Goal: Information Seeking & Learning: Understand process/instructions

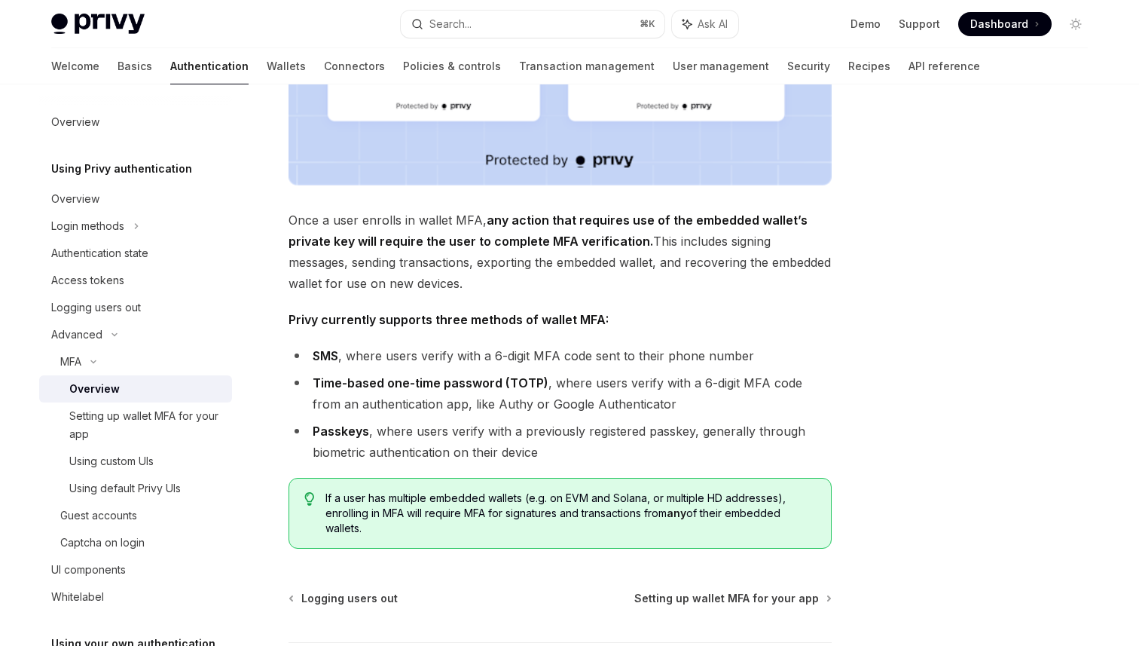
scroll to position [607, 0]
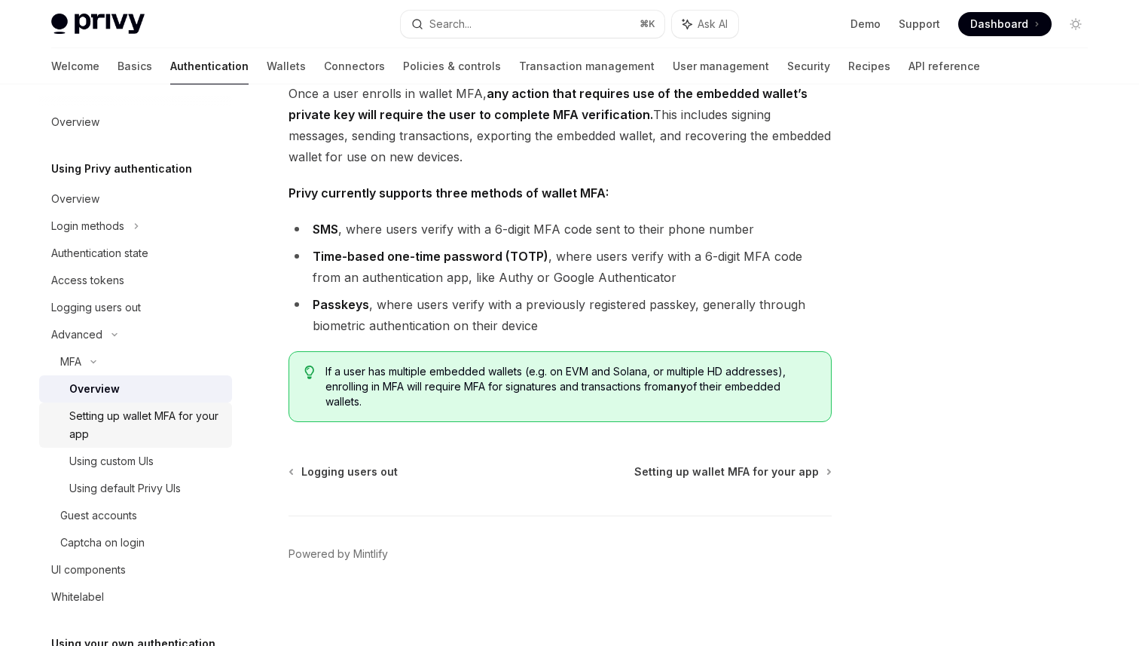
click at [137, 435] on div "Setting up wallet MFA for your app" at bounding box center [146, 425] width 154 height 36
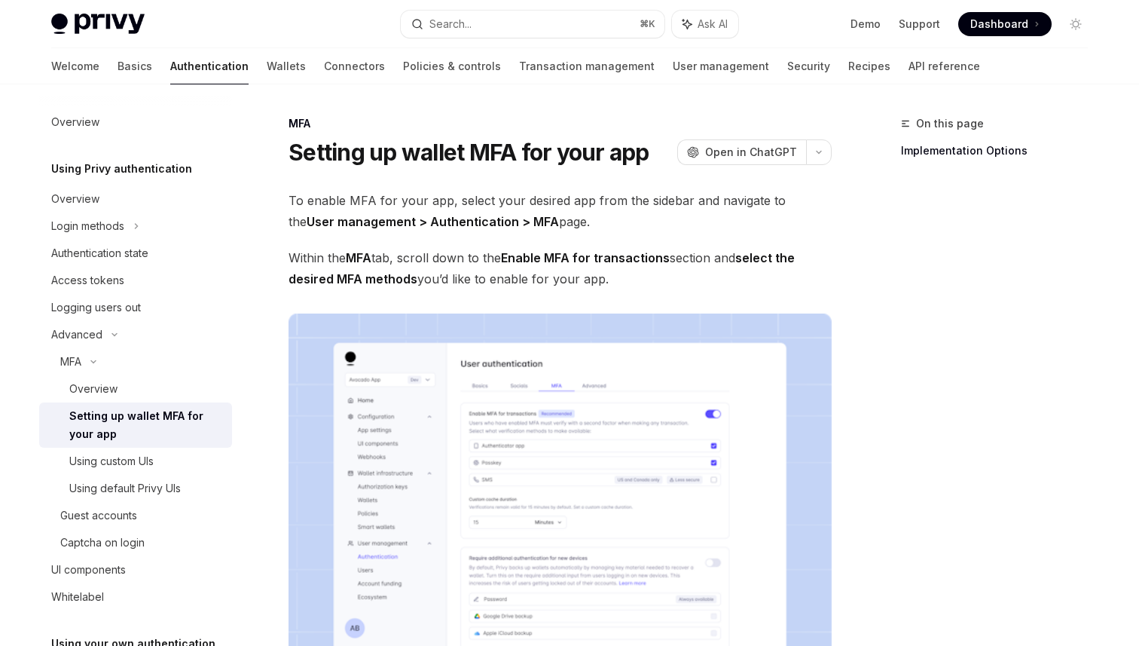
scroll to position [686, 0]
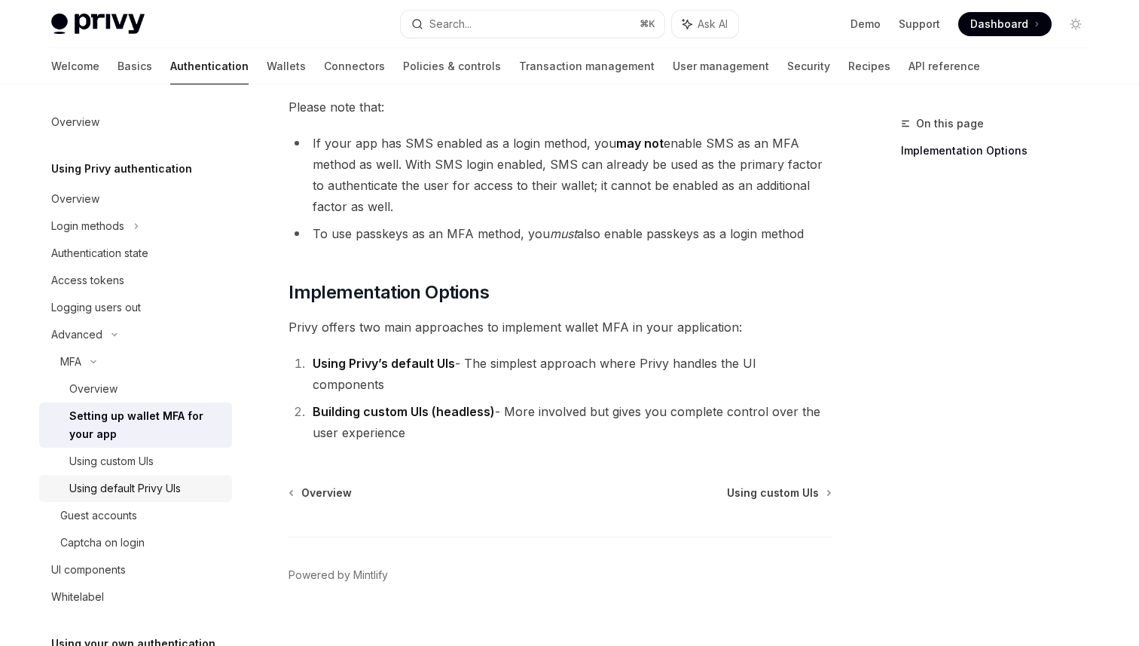
click at [72, 500] on link "Using default Privy UIs" at bounding box center [135, 488] width 193 height 27
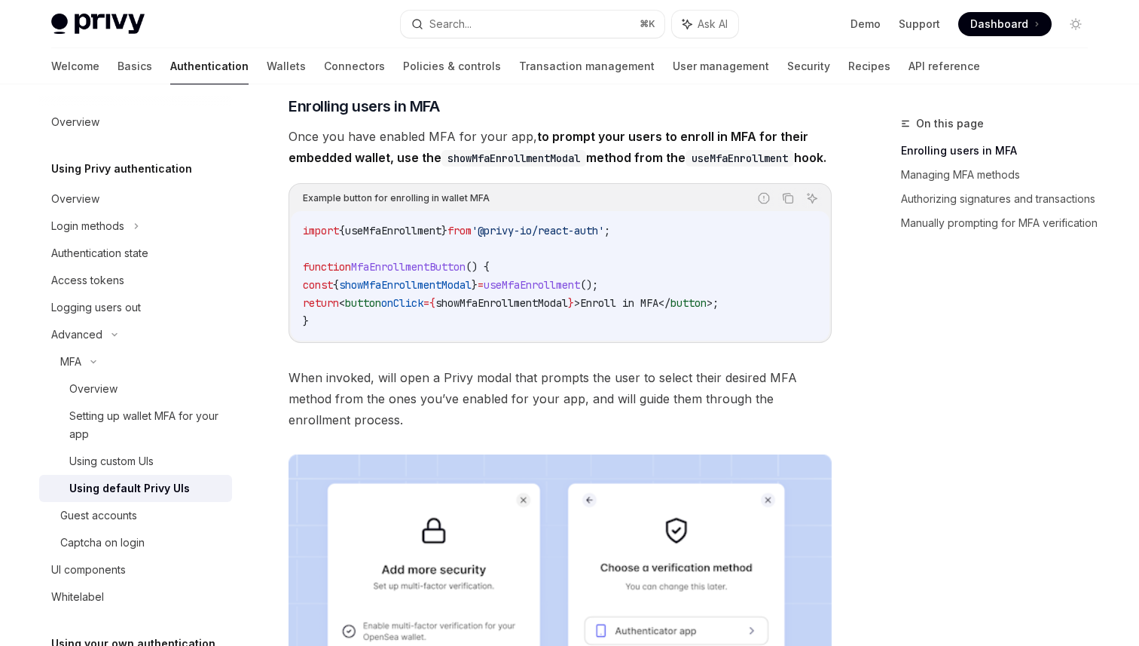
scroll to position [228, 0]
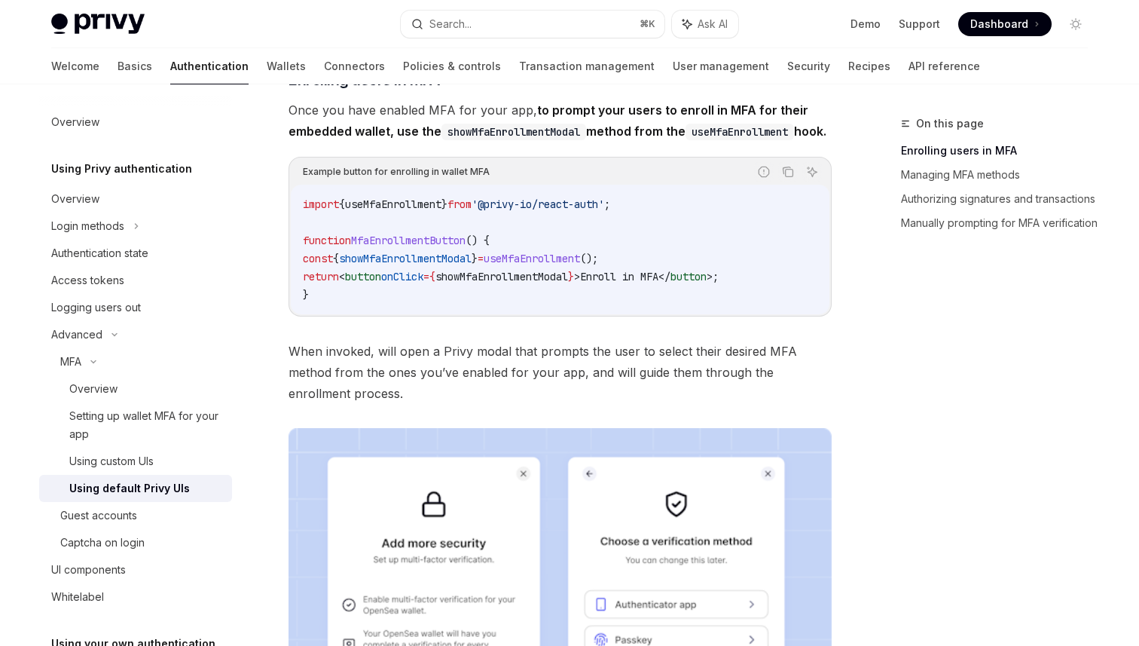
click at [580, 265] on span "useMfaEnrollment" at bounding box center [532, 259] width 96 height 14
copy code "const { showMfaEnrollmentModal } = useMfaEnrollment ();"
drag, startPoint x: 621, startPoint y: 355, endPoint x: 561, endPoint y: 320, distance: 68.9
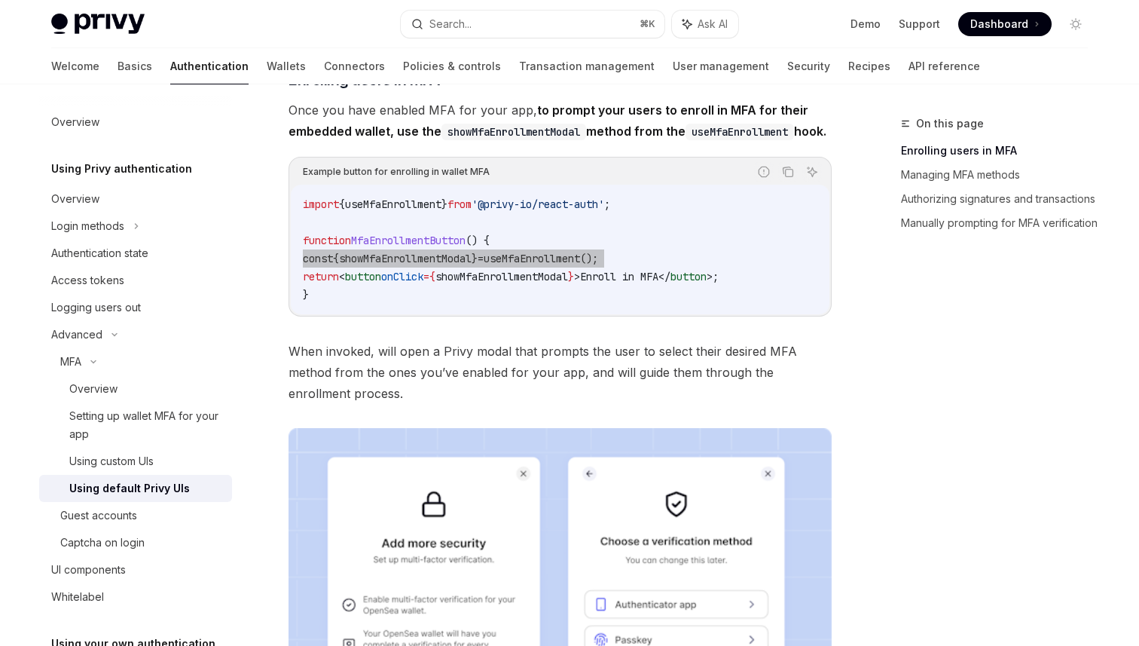
click at [561, 304] on code "import { useMfaEnrollment } from '@privy-io/react-auth' ; function MfaEnrollmen…" at bounding box center [560, 249] width 515 height 108
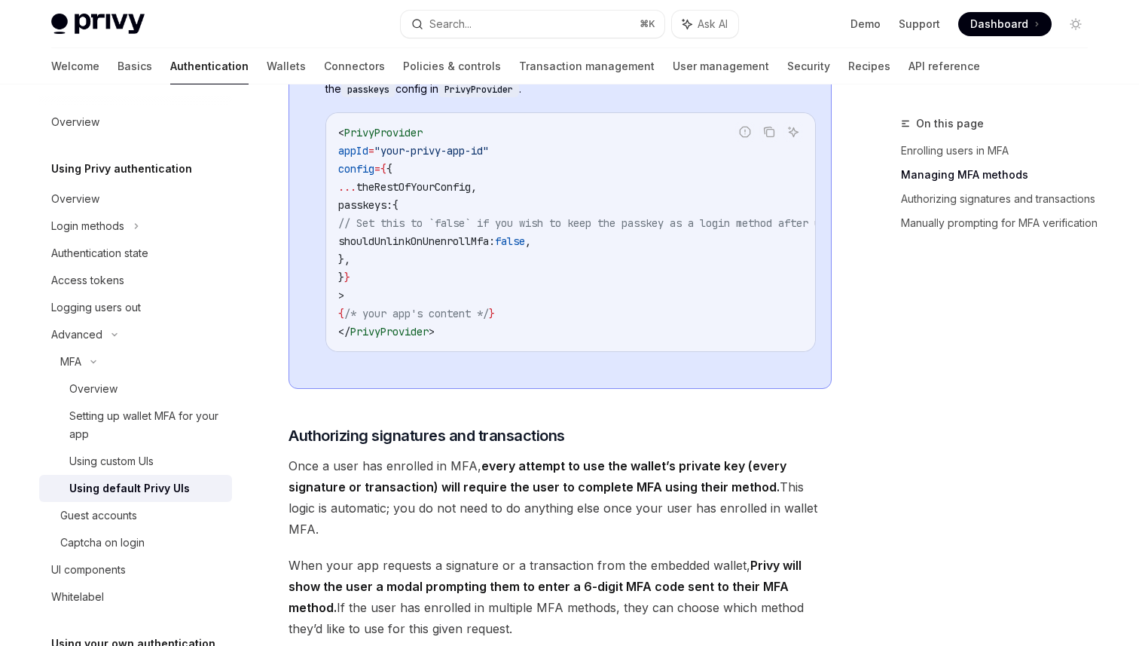
scroll to position [1277, 0]
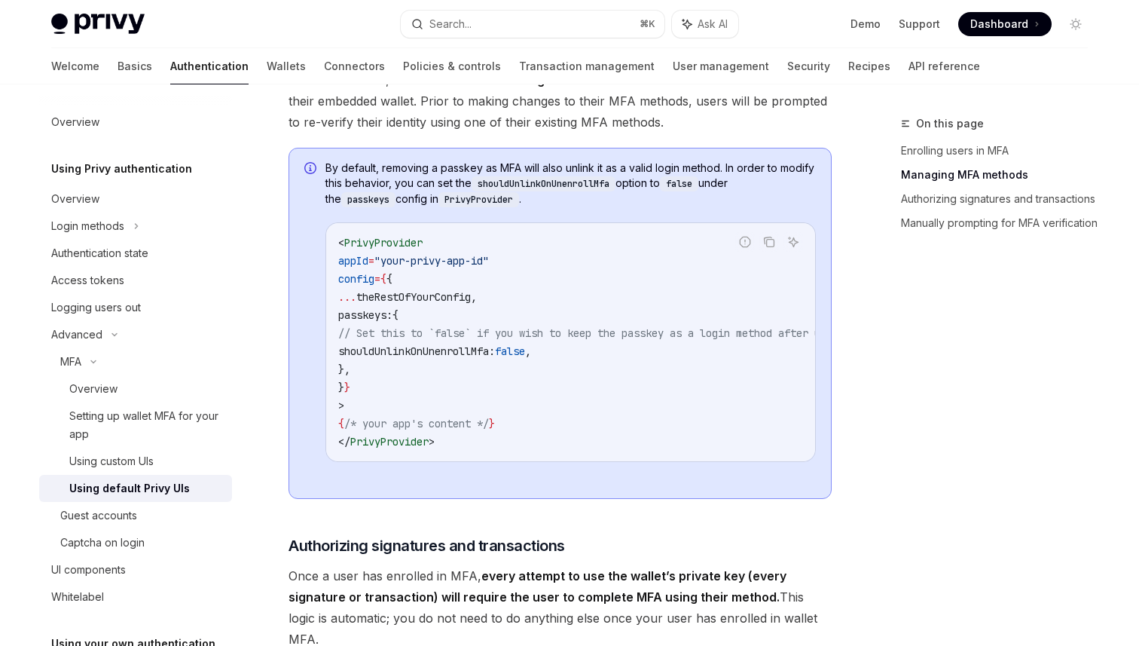
click at [509, 394] on code "< PrivyProvider appId = "your-privy-app-id" config = { { ... theRestOfYourConfi…" at bounding box center [657, 342] width 639 height 217
click at [679, 451] on code "< PrivyProvider appId = "your-privy-app-id" config = { { ... theRestOfYourConfi…" at bounding box center [657, 342] width 639 height 217
click at [533, 340] on span "// Set this to `false` if you wish to keep the passkey as a login method after …" at bounding box center [639, 333] width 603 height 14
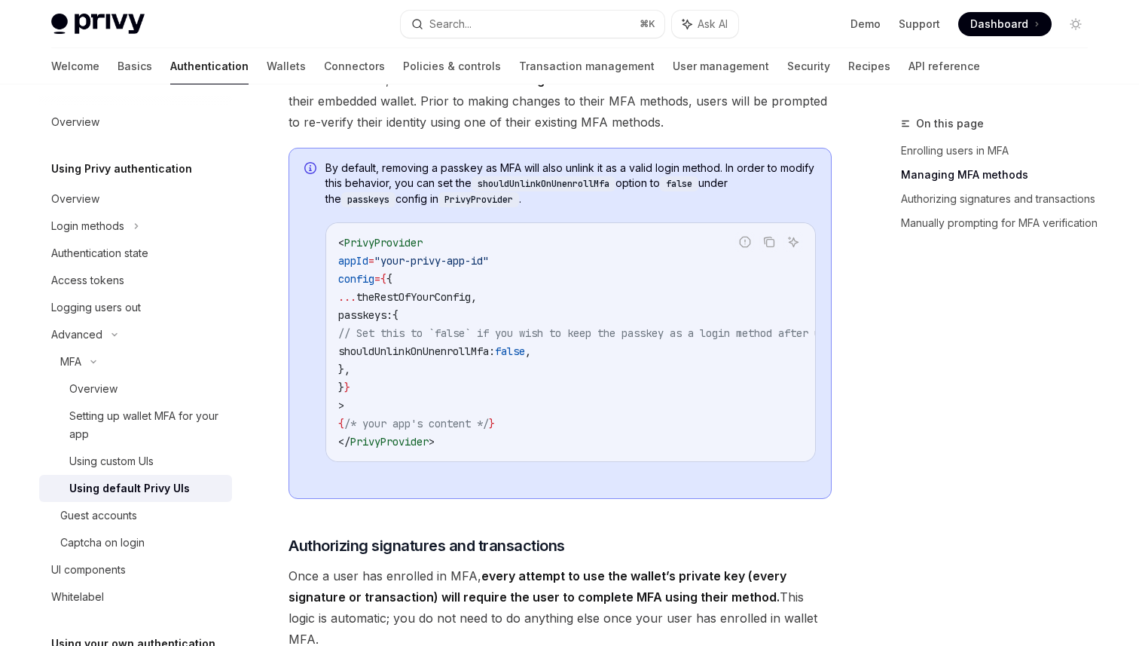
click at [463, 358] on span "shouldUnlinkOnUnenrollMfa:" at bounding box center [416, 351] width 157 height 14
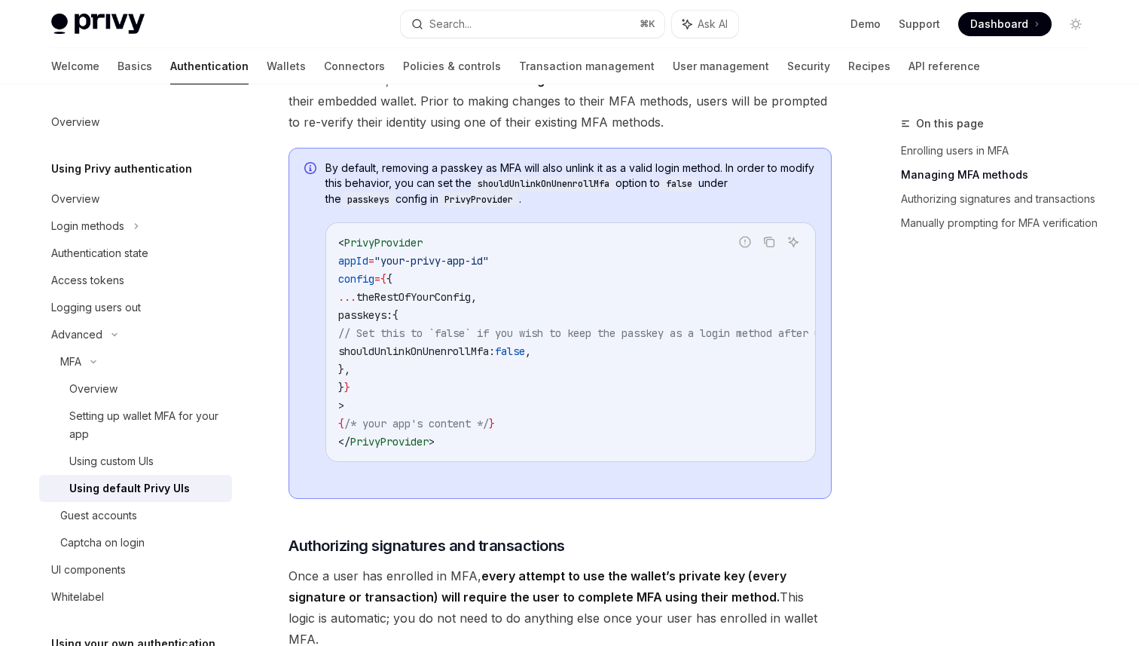
click at [463, 358] on span "shouldUnlinkOnUnenrollMfa:" at bounding box center [416, 351] width 157 height 14
click at [553, 498] on div "By default, removing a passkey as MFA will also unlink it as a valid login meth…" at bounding box center [560, 322] width 543 height 351
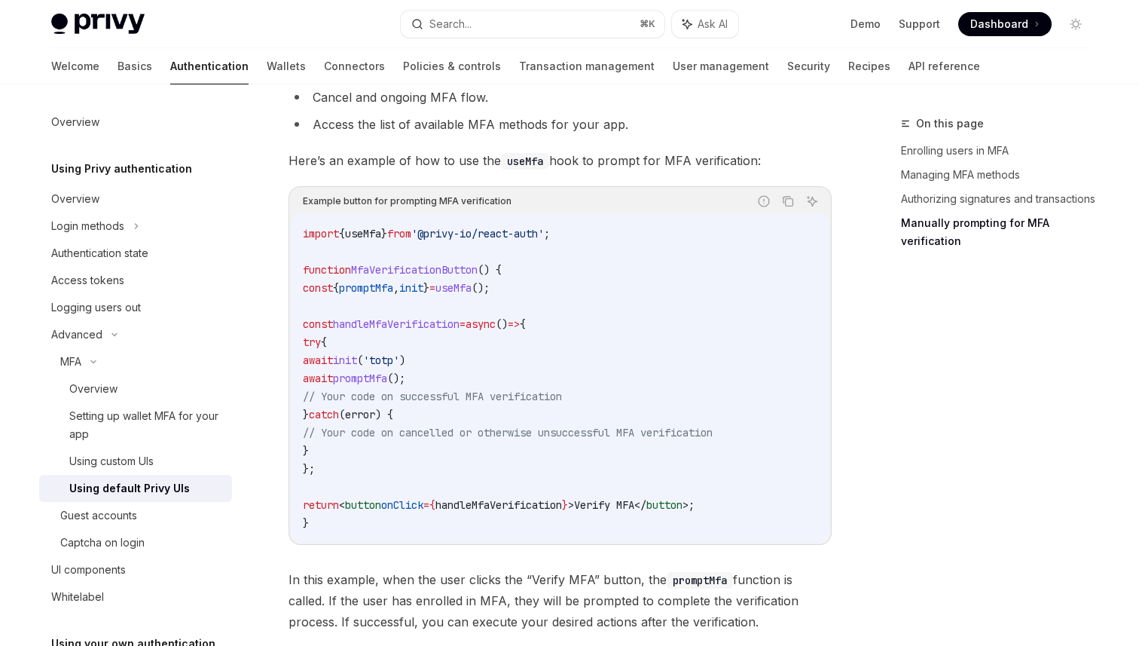
scroll to position [2773, 0]
click at [496, 329] on span "async" at bounding box center [481, 325] width 30 height 14
click at [472, 295] on span "useMfa" at bounding box center [453, 289] width 36 height 14
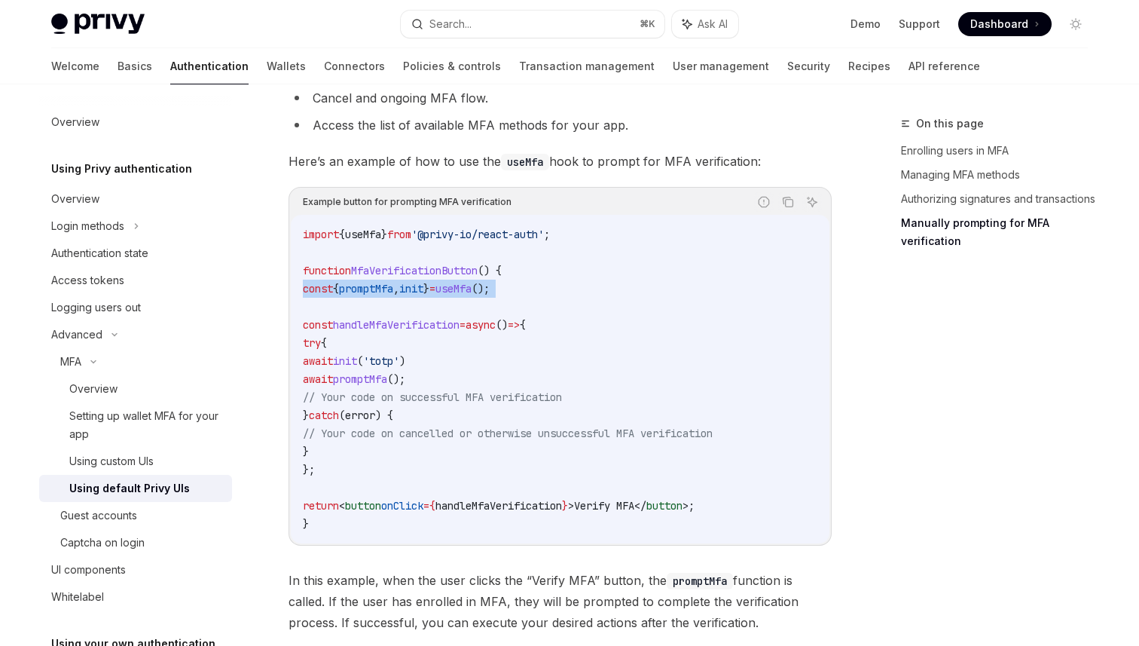
copy code "const { promptMfa , init } = useMfa ();"
click at [118, 385] on div "Overview" at bounding box center [146, 389] width 154 height 18
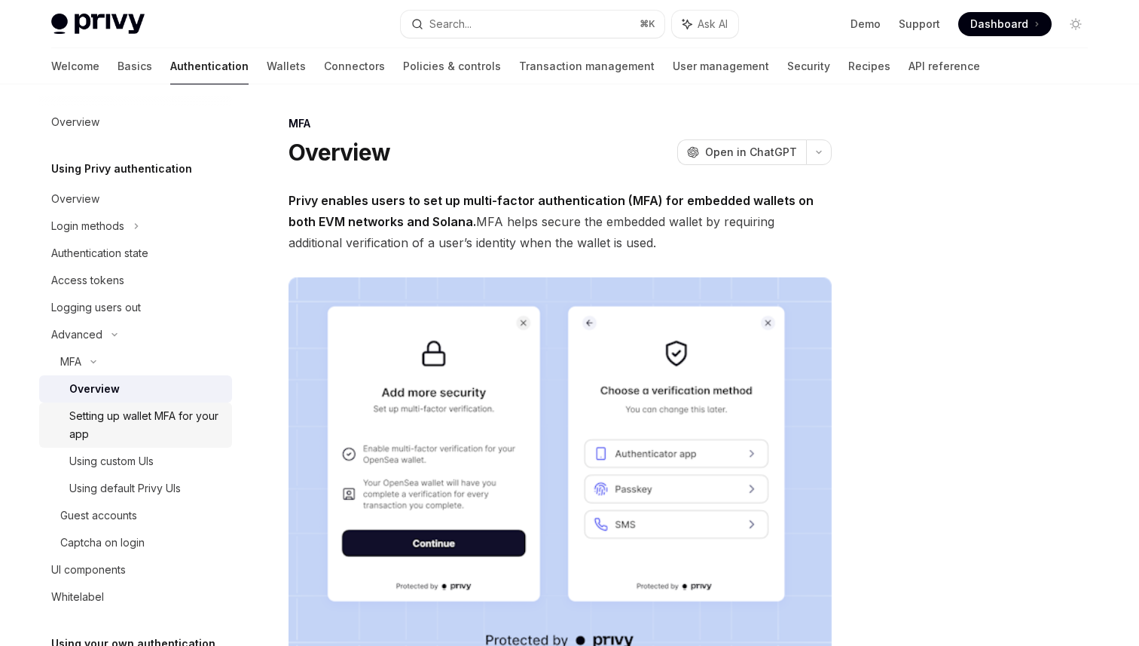
click at [170, 414] on div "Setting up wallet MFA for your app" at bounding box center [146, 425] width 154 height 36
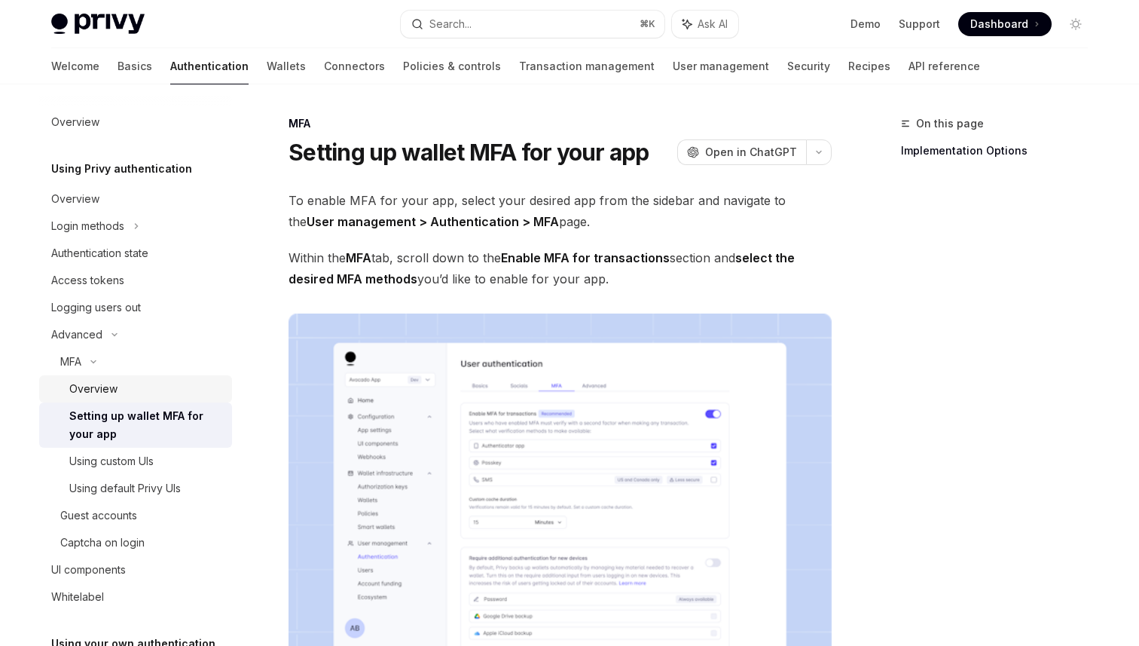
click at [170, 390] on div "Overview" at bounding box center [146, 389] width 154 height 18
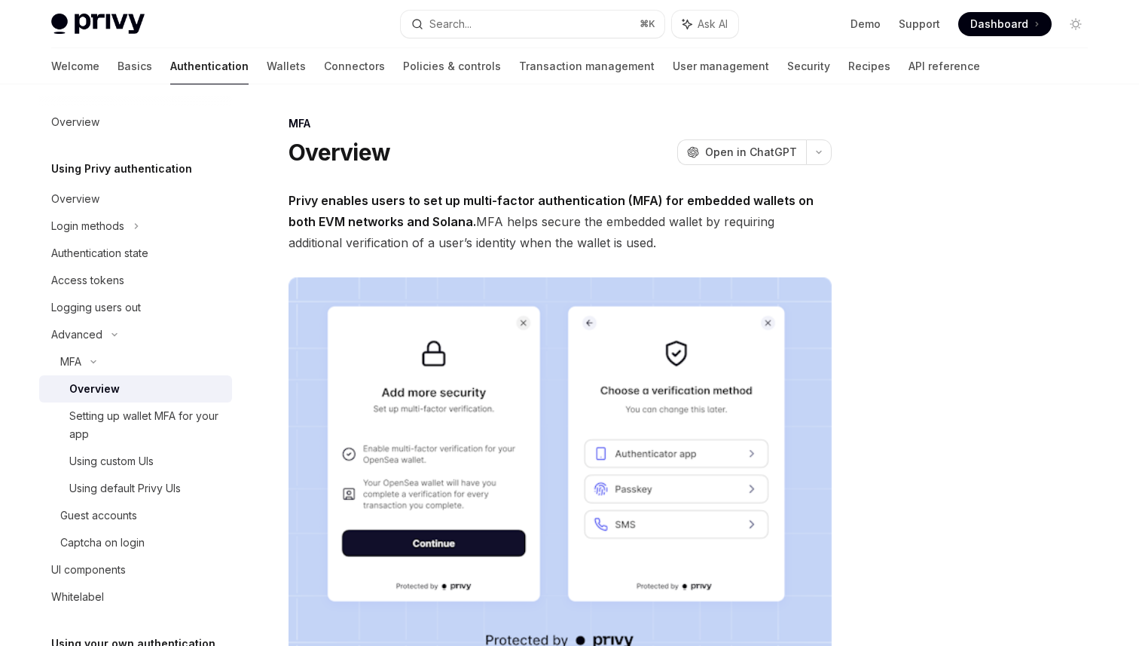
click at [638, 240] on span "Privy enables users to set up multi-factor authentication (MFA) for embedded wa…" at bounding box center [560, 221] width 543 height 63
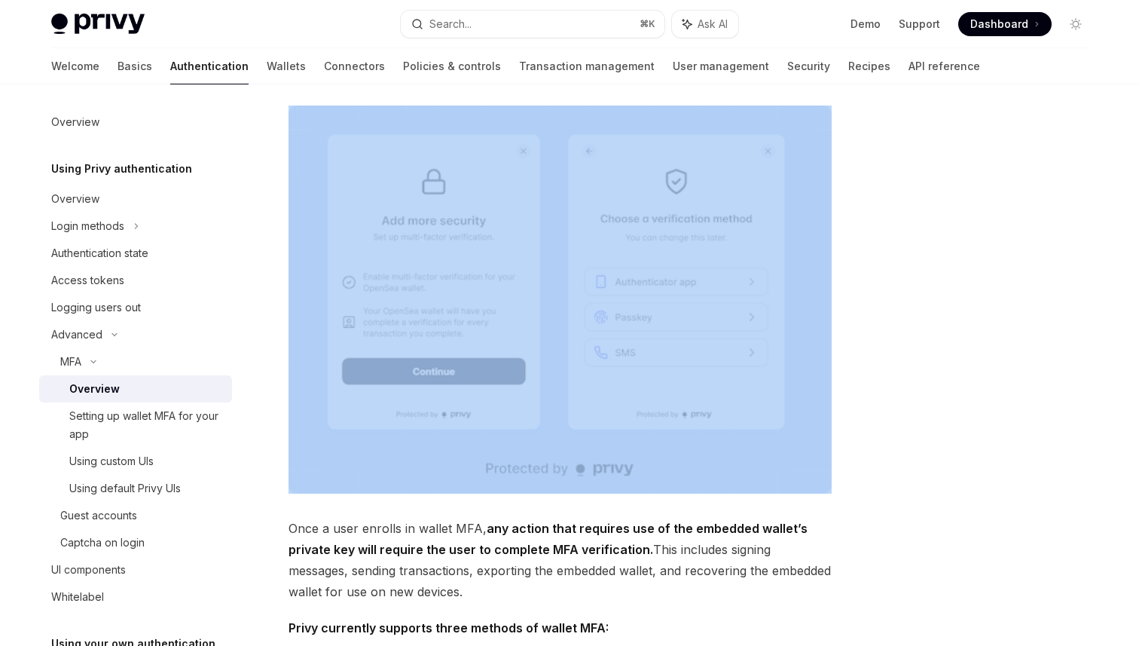
scroll to position [179, 0]
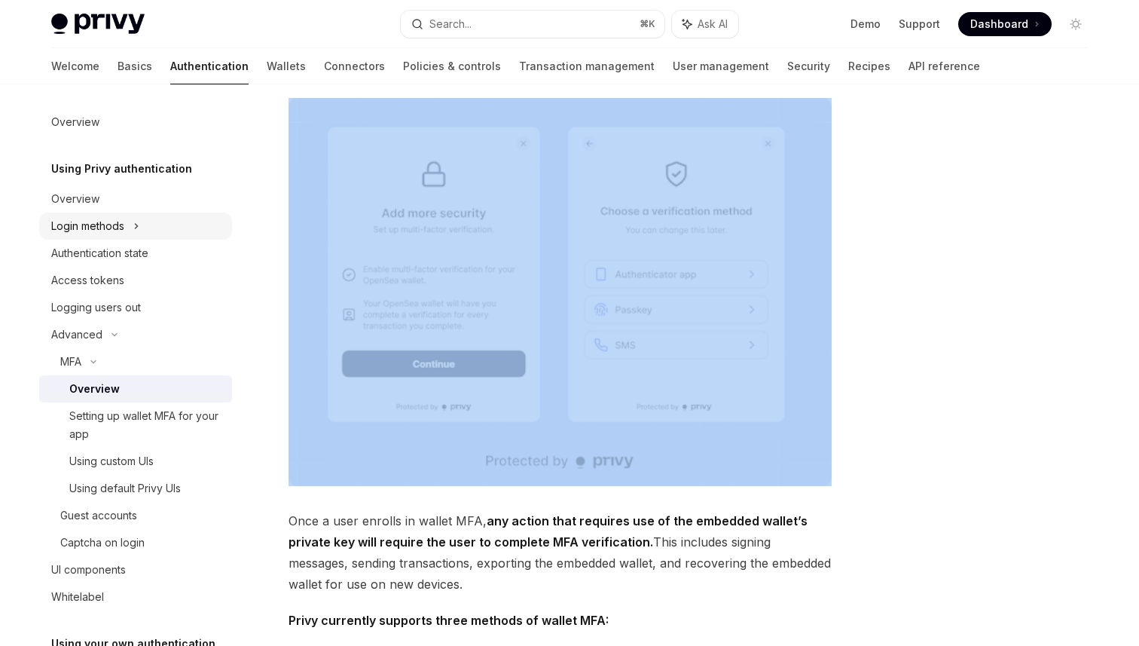
click at [164, 225] on div "Login methods" at bounding box center [135, 225] width 193 height 27
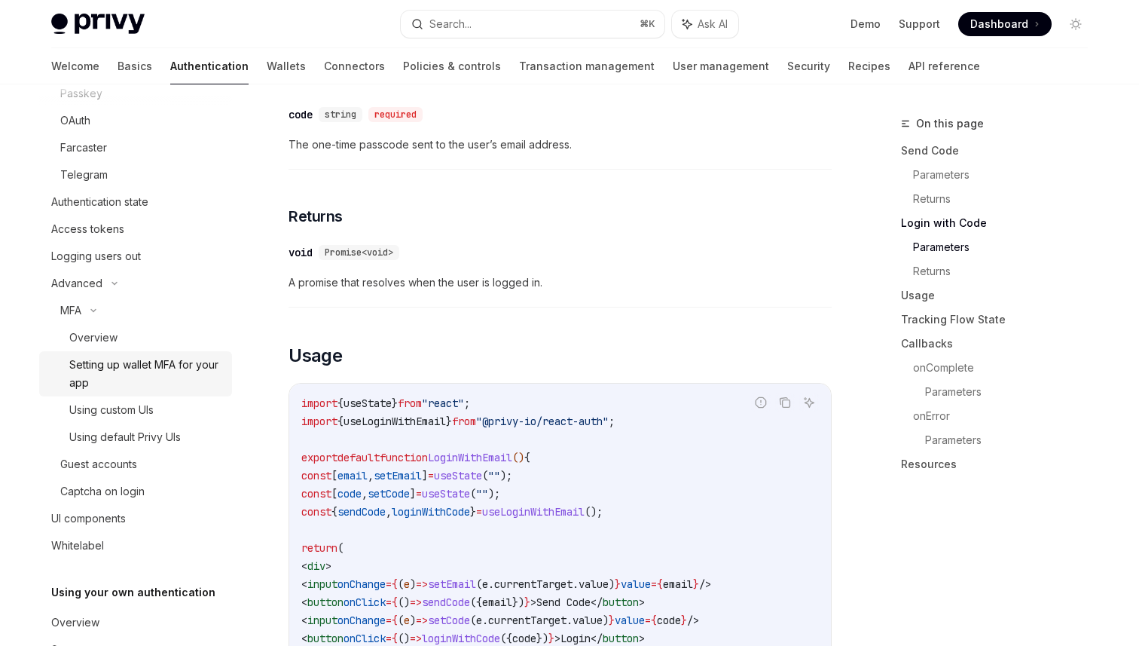
scroll to position [255, 0]
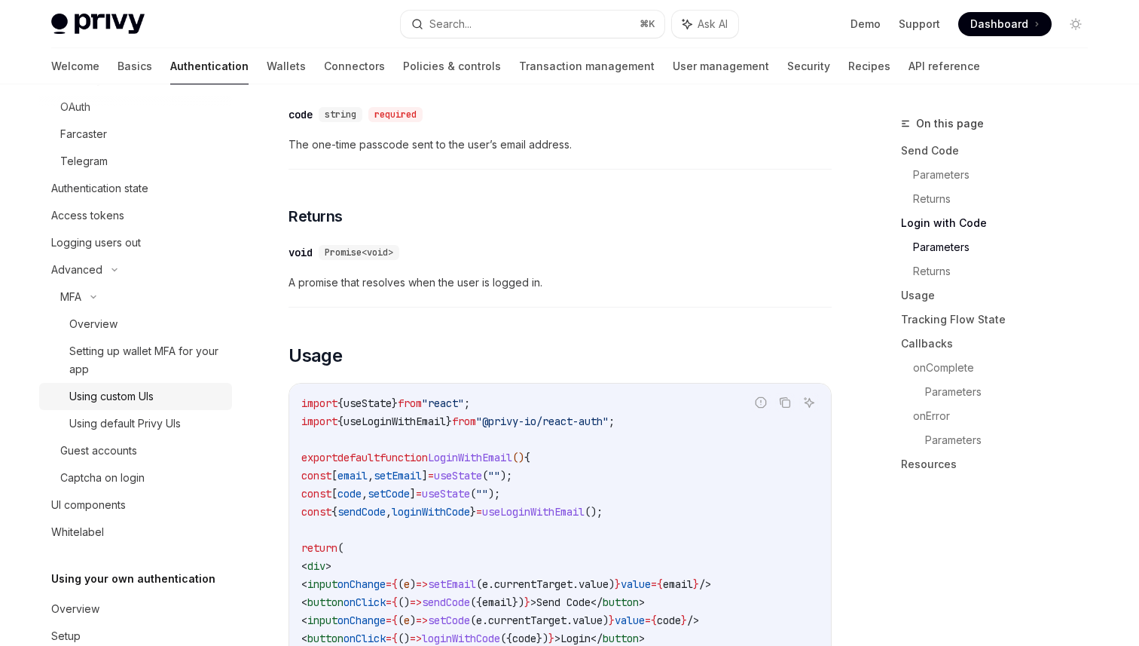
click at [152, 400] on div "Using custom UIs" at bounding box center [111, 396] width 84 height 18
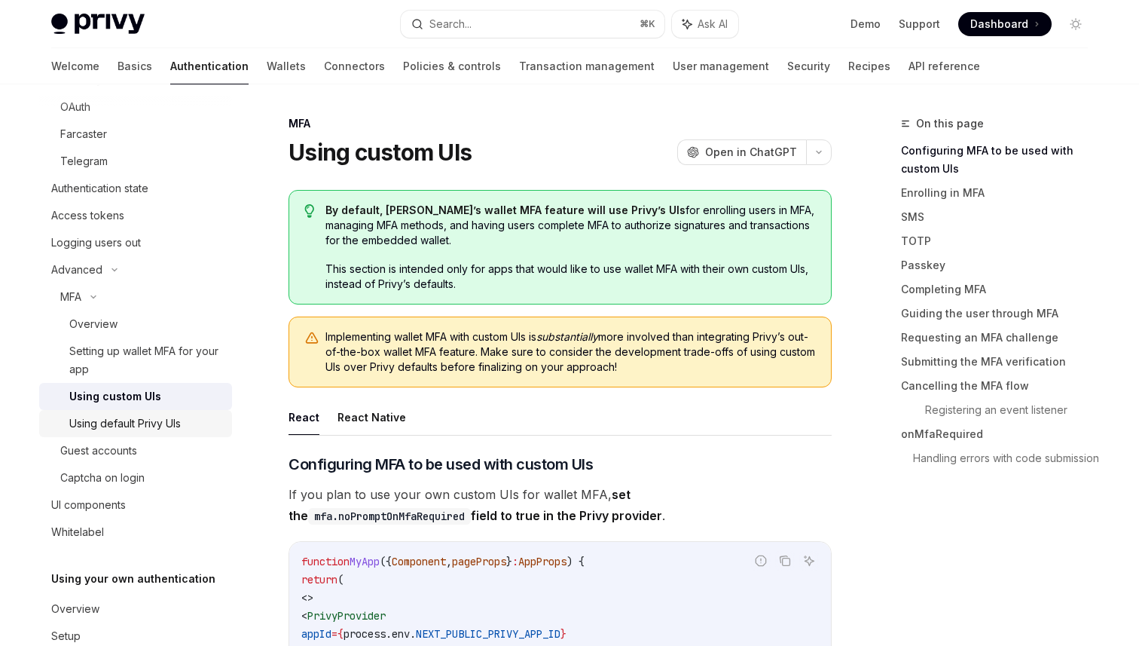
click at [218, 417] on div "Using default Privy UIs" at bounding box center [146, 423] width 154 height 18
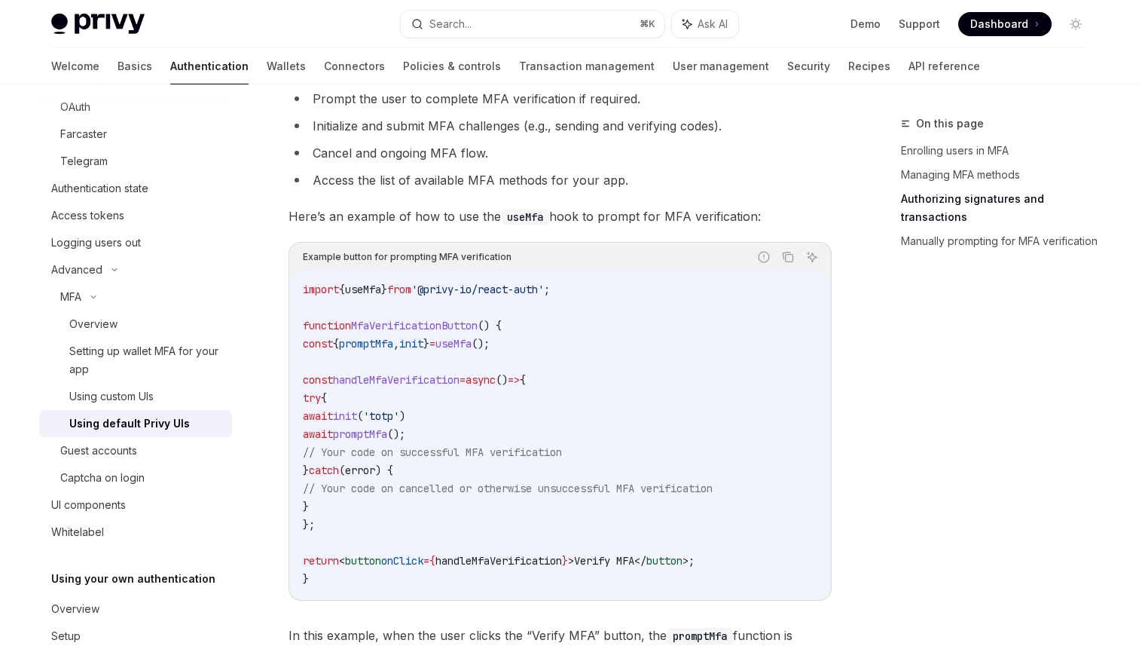
scroll to position [2995, 0]
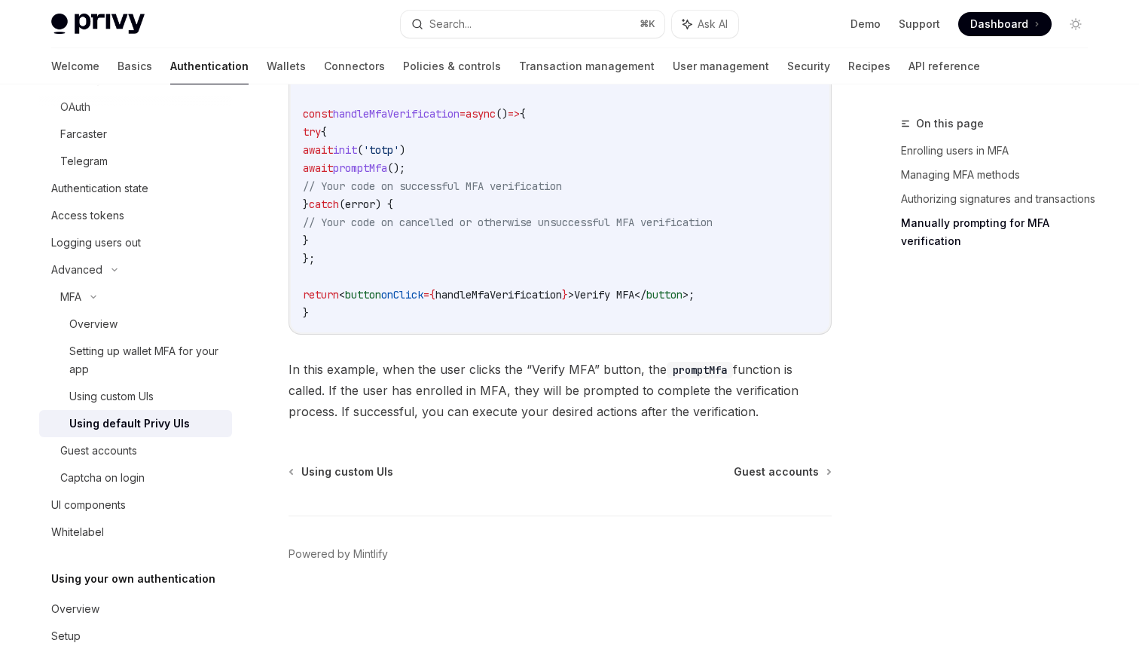
click at [473, 167] on code "import { useMfa } from '@privy-io/react-auth' ; function MfaVerificationButton …" at bounding box center [560, 167] width 515 height 307
click at [387, 169] on span "promptMfa" at bounding box center [360, 168] width 54 height 14
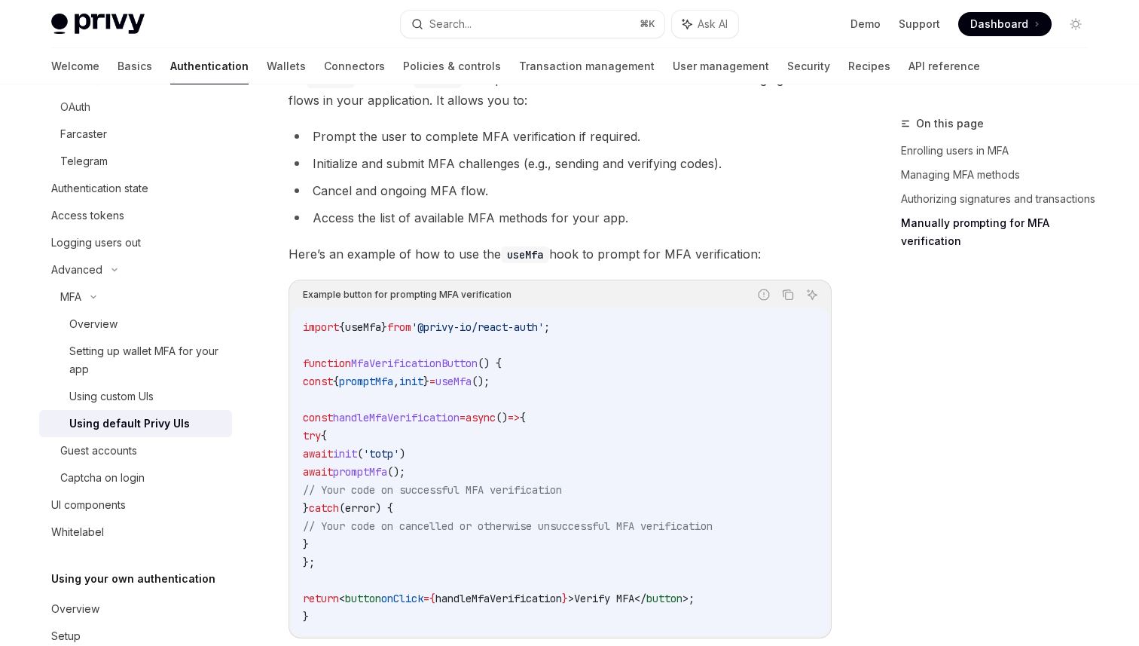
scroll to position [2683, 0]
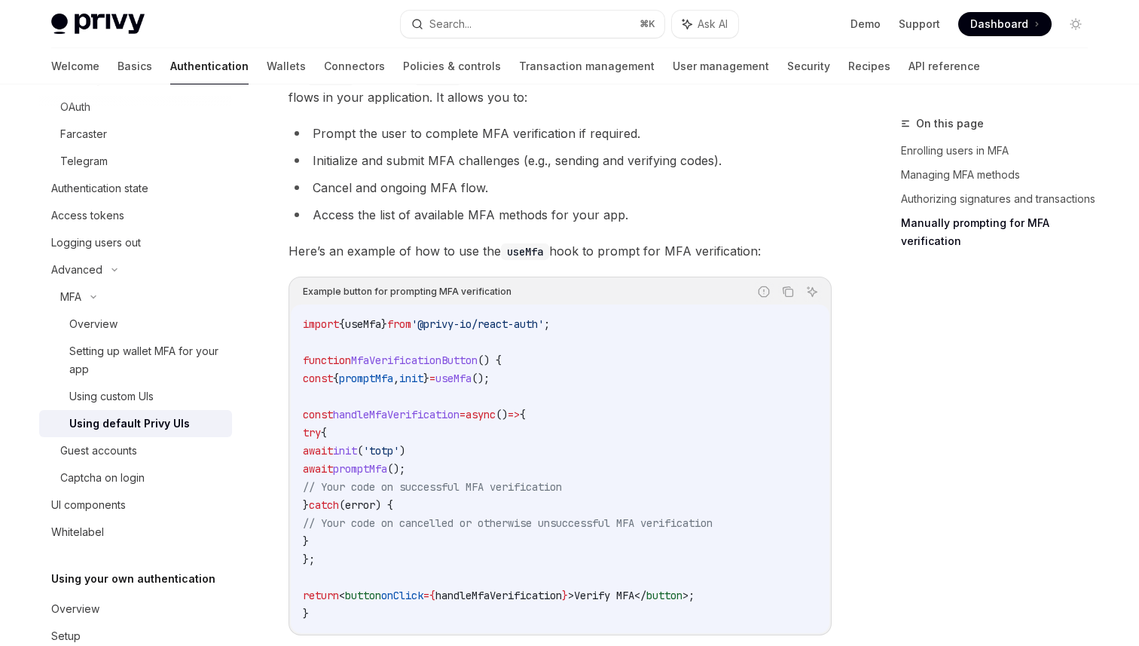
click at [480, 473] on code "import { useMfa } from '@privy-io/react-auth' ; function MfaVerificationButton …" at bounding box center [560, 468] width 515 height 307
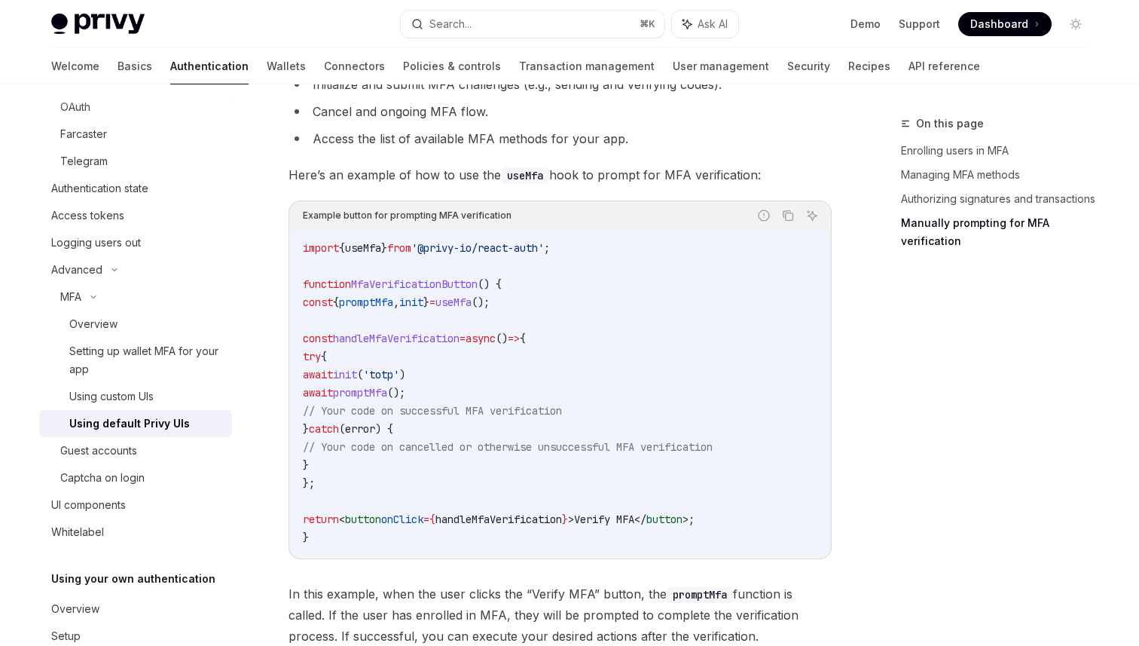
click at [446, 304] on code "import { useMfa } from '@privy-io/react-auth' ; function MfaVerificationButton …" at bounding box center [560, 392] width 515 height 307
click at [393, 309] on span "promptMfa" at bounding box center [366, 302] width 54 height 14
copy code "const { promptMfa , init } = useMfa ();"
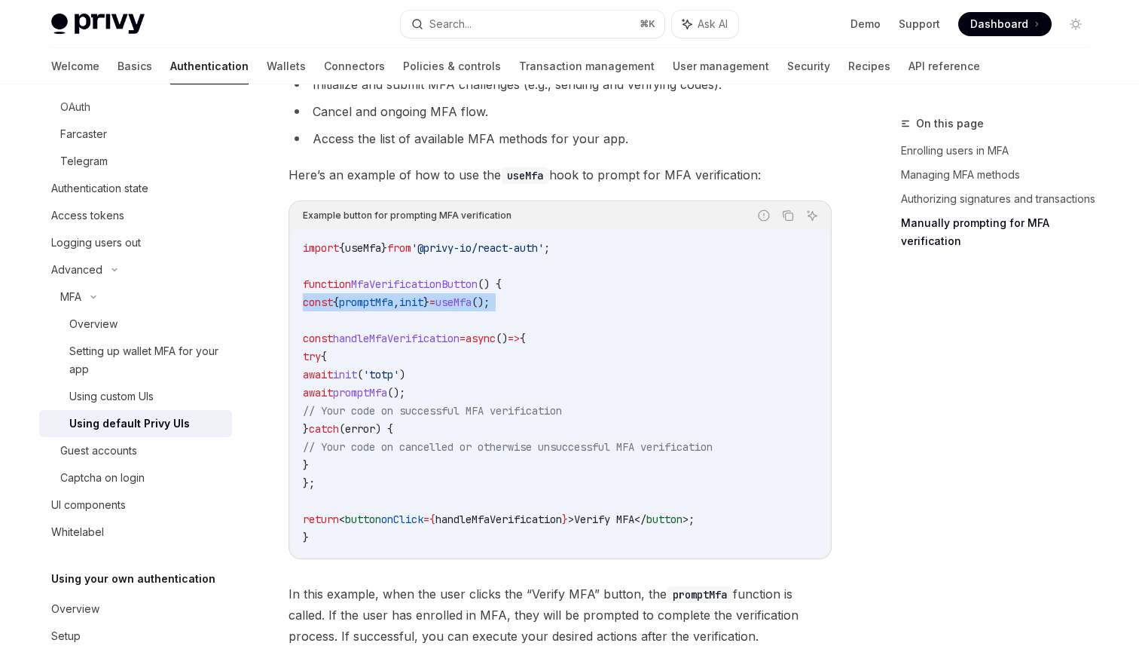
copy code "const { promptMfa , init } = useMfa ();"
click at [142, 413] on link "Using default Privy UIs" at bounding box center [135, 423] width 193 height 27
click at [130, 399] on div "Using custom UIs" at bounding box center [111, 396] width 84 height 18
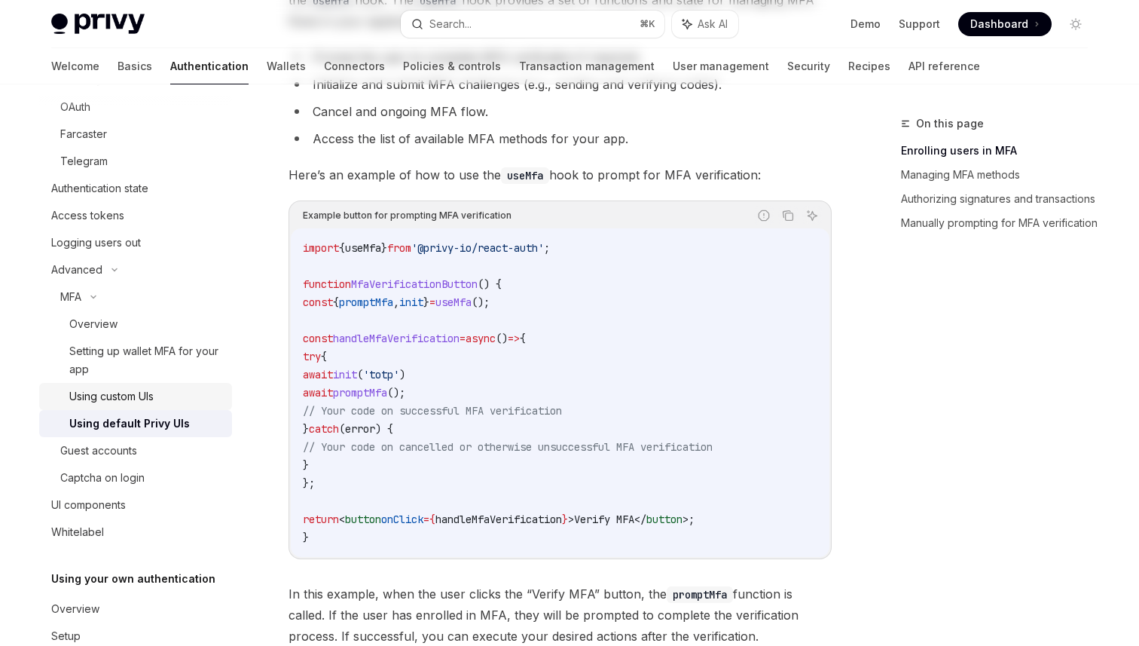
scroll to position [0, 0]
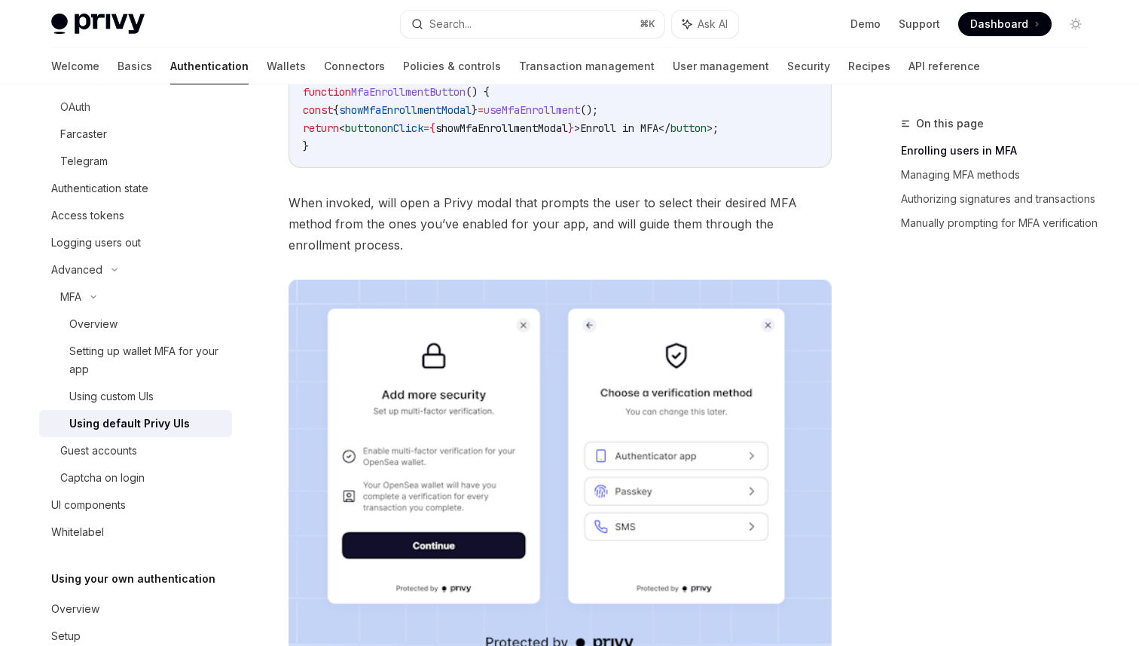
scroll to position [371, 0]
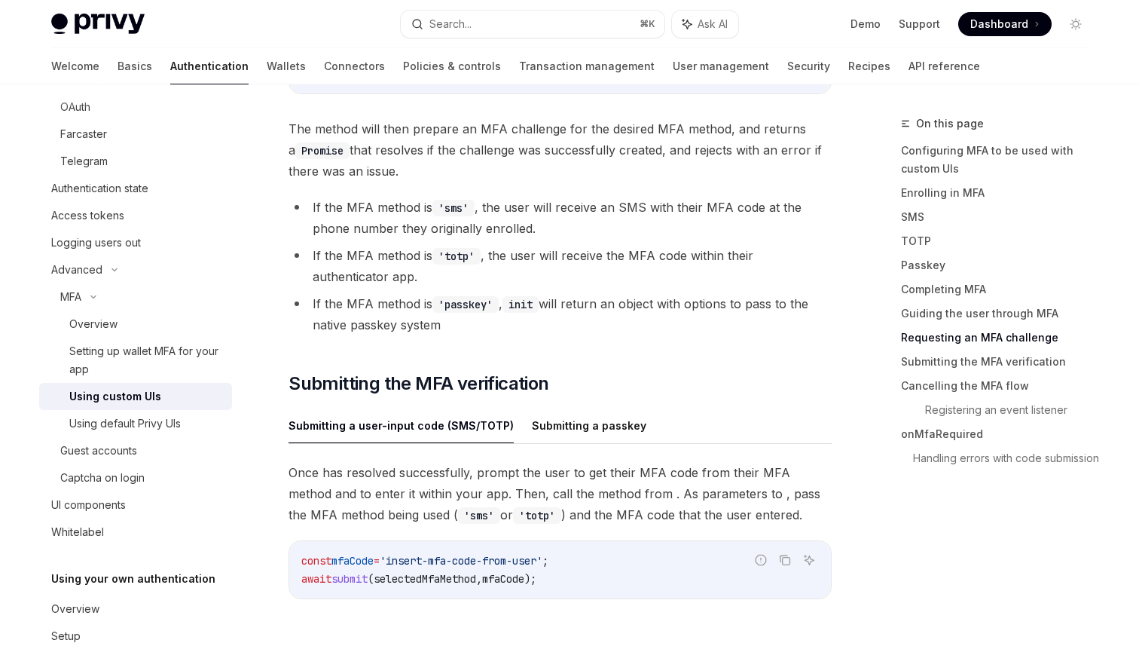
scroll to position [4179, 0]
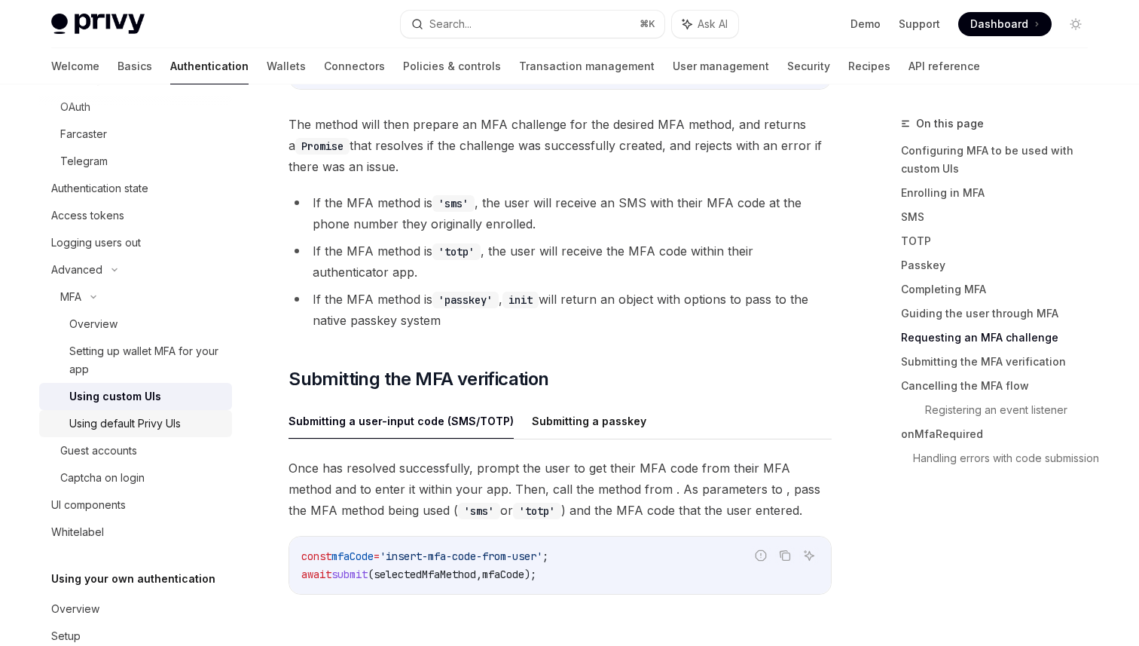
click at [129, 419] on div "Using default Privy UIs" at bounding box center [125, 423] width 112 height 18
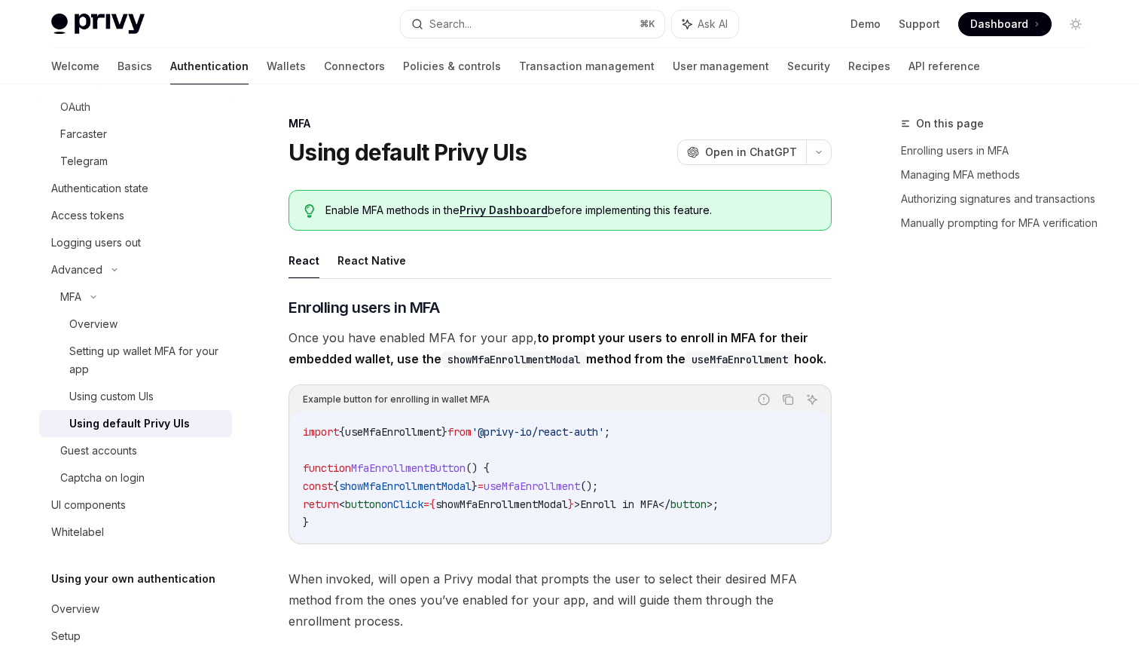
type textarea "*"
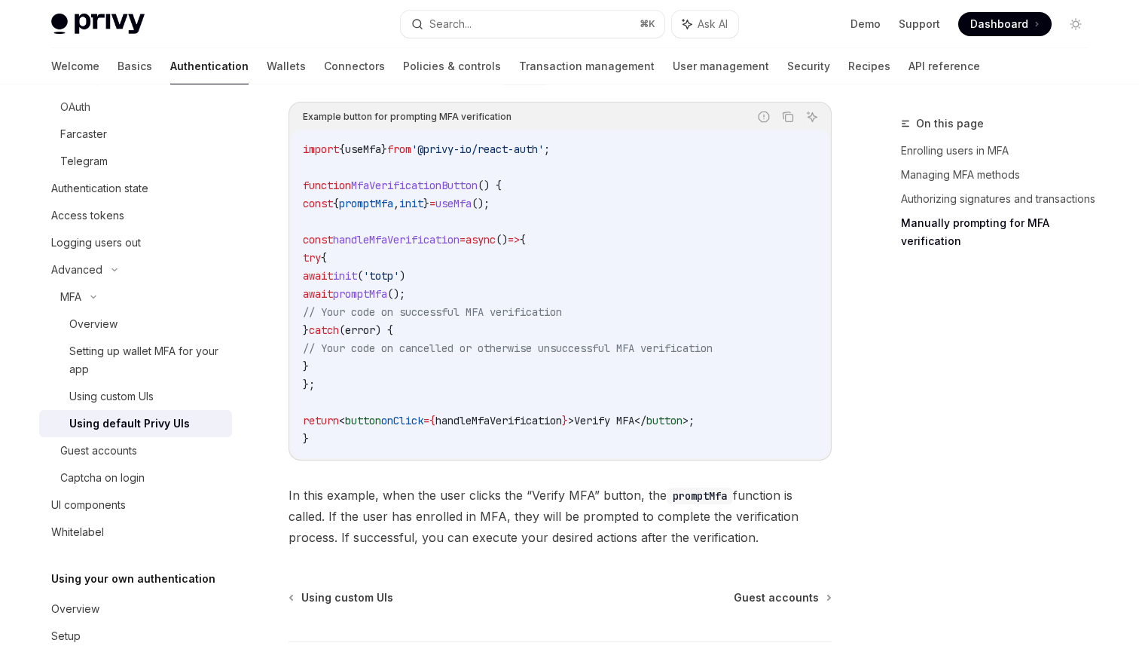
scroll to position [2859, 0]
drag, startPoint x: 468, startPoint y: 304, endPoint x: 320, endPoint y: 292, distance: 148.1
click at [320, 293] on code "import { useMfa } from '@privy-io/react-auth' ; function MfaVerificationButton …" at bounding box center [560, 292] width 515 height 307
copy code "await init ( 'totp' ) await promptMfa ();"
click at [793, 125] on button "Copy the contents from the code block" at bounding box center [788, 115] width 20 height 20
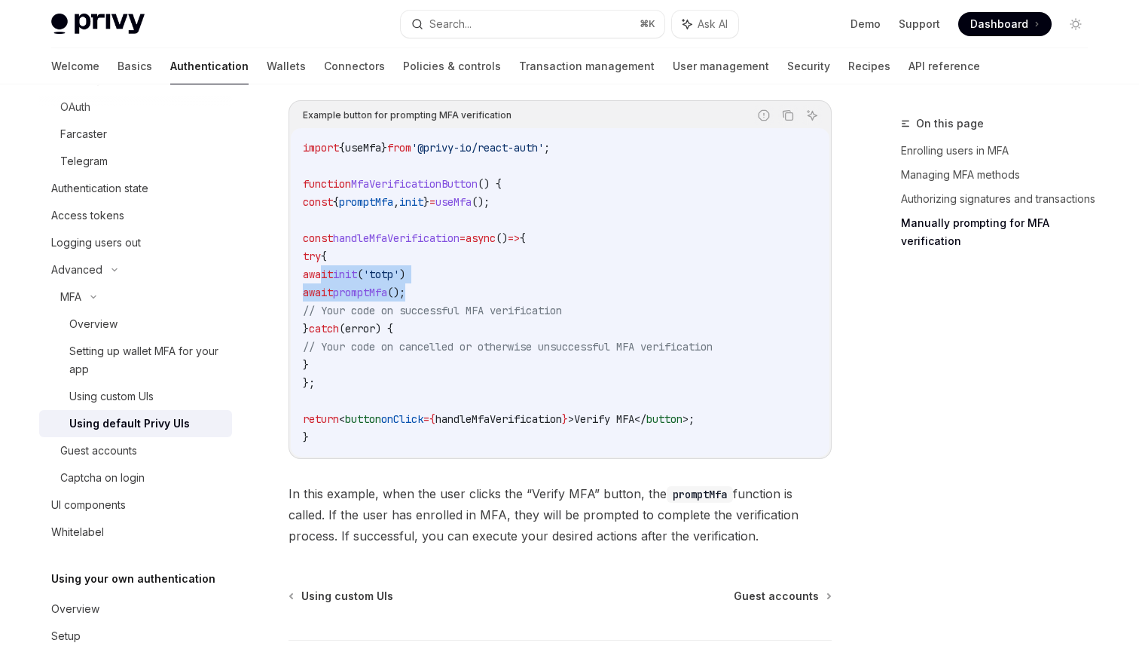
click at [675, 353] on span "// Your code on cancelled or otherwise unsuccessful MFA verification" at bounding box center [508, 347] width 410 height 14
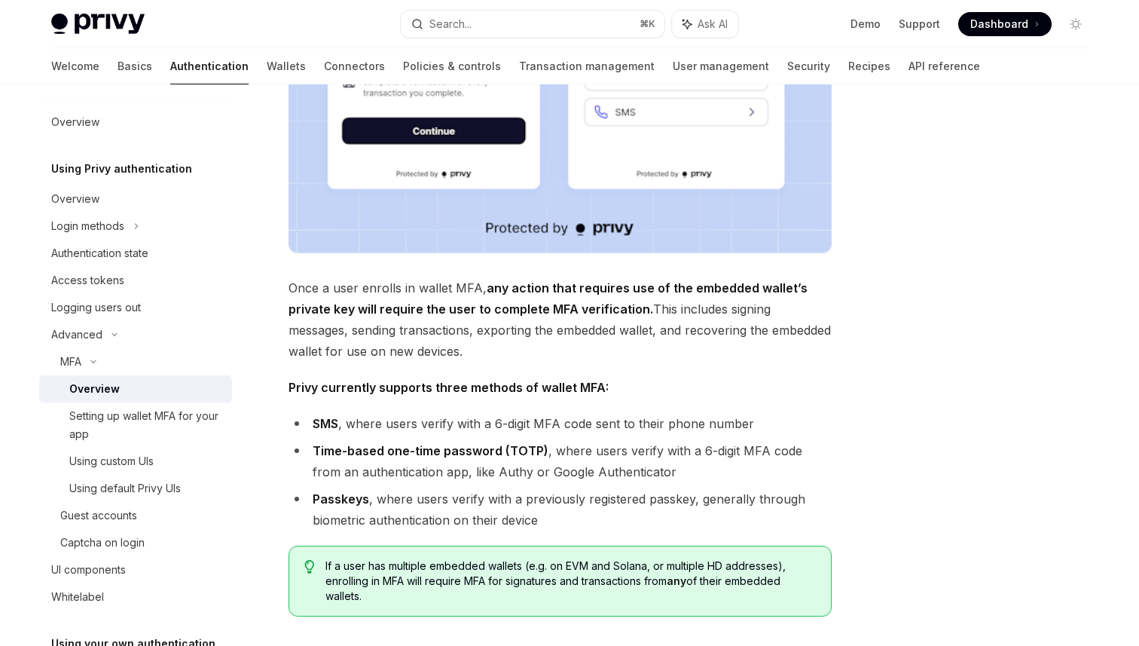
scroll to position [423, 0]
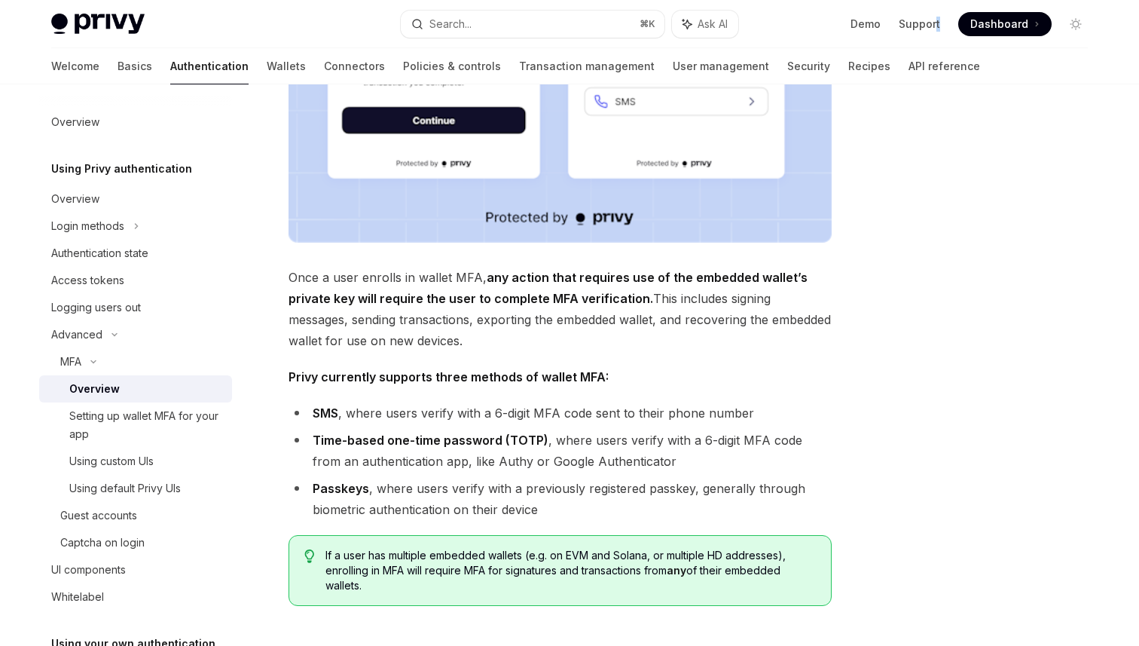
click at [805, 439] on li "Time-based one-time password (TOTP) , where users verify with a 6-digit MFA cod…" at bounding box center [560, 450] width 543 height 42
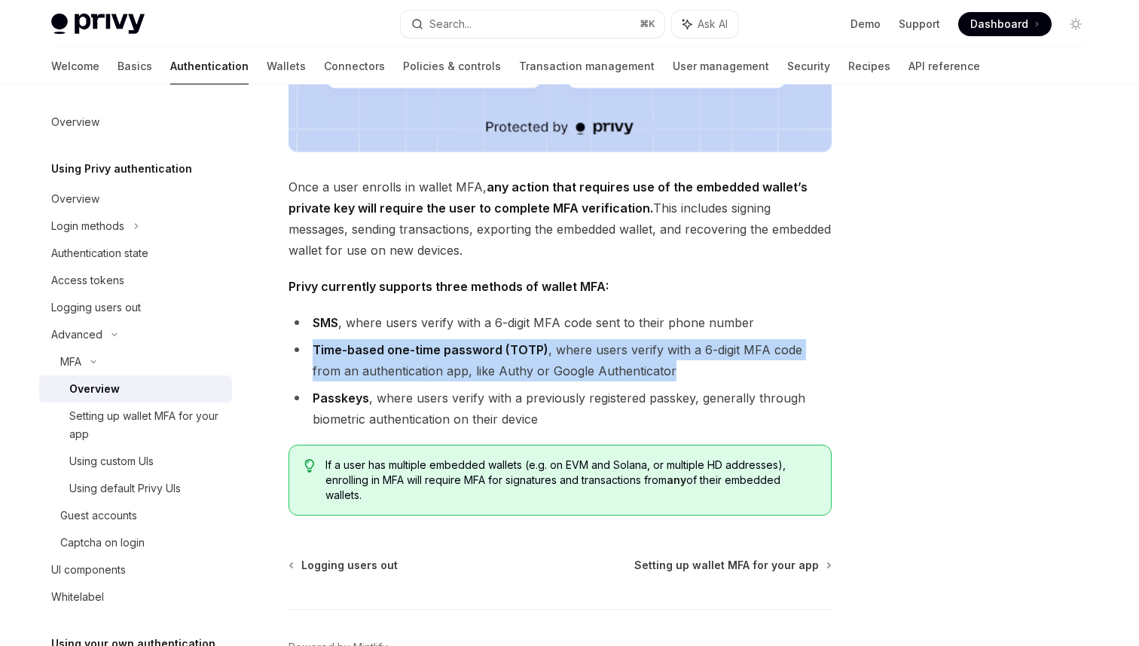
scroll to position [607, 0]
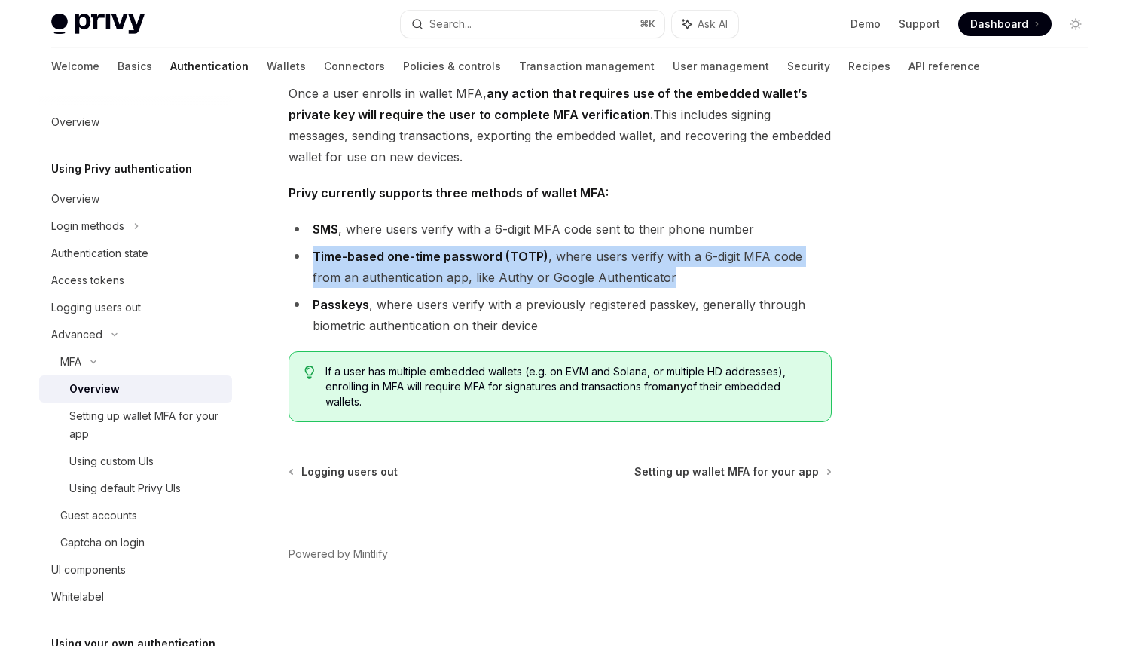
click at [931, 500] on div at bounding box center [985, 380] width 229 height 531
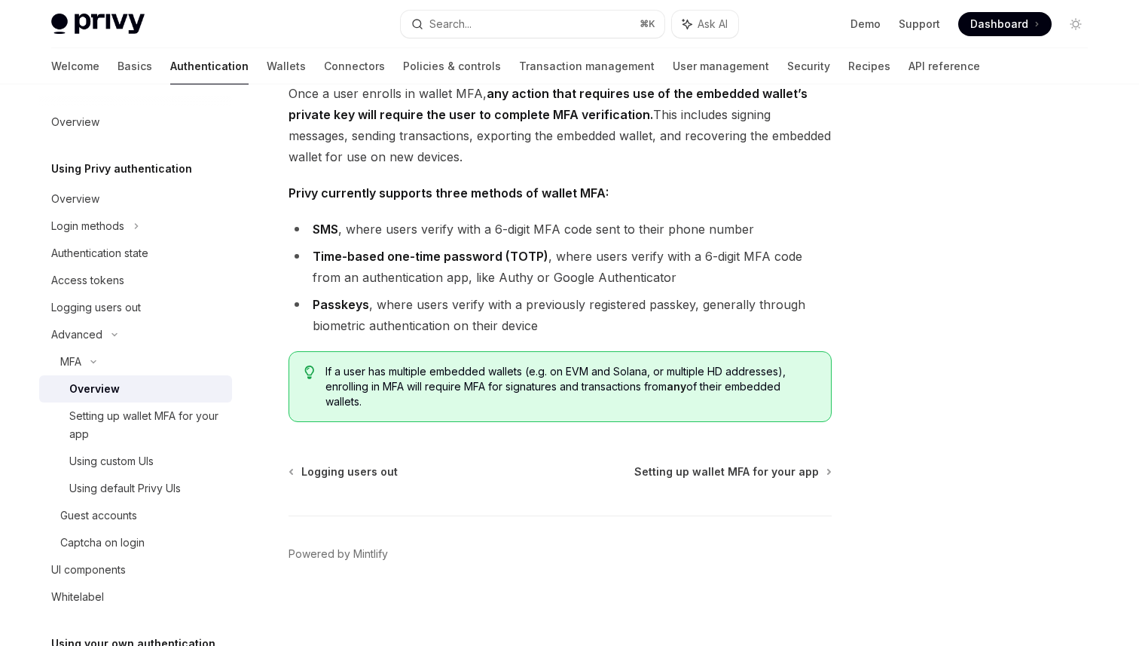
click at [931, 500] on div at bounding box center [985, 380] width 229 height 531
click at [842, 452] on div "MFA Overview OpenAI Open in ChatGPT OpenAI Open in ChatGPT Privy enables users …" at bounding box center [569, 62] width 1061 height 1168
click at [822, 434] on div "MFA Overview OpenAI Open in ChatGPT OpenAI Open in ChatGPT Privy enables users …" at bounding box center [419, 77] width 832 height 1138
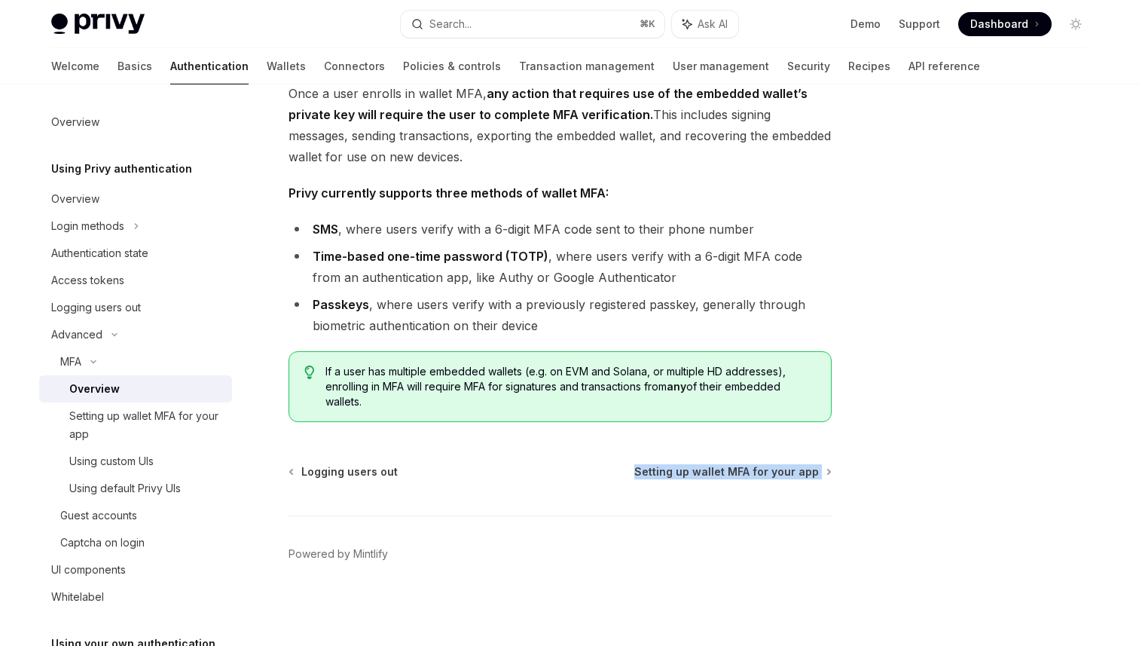
click at [784, 399] on span "If a user has multiple embedded wallets (e.g. on EVM and Solana, or multiple HD…" at bounding box center [570, 386] width 490 height 45
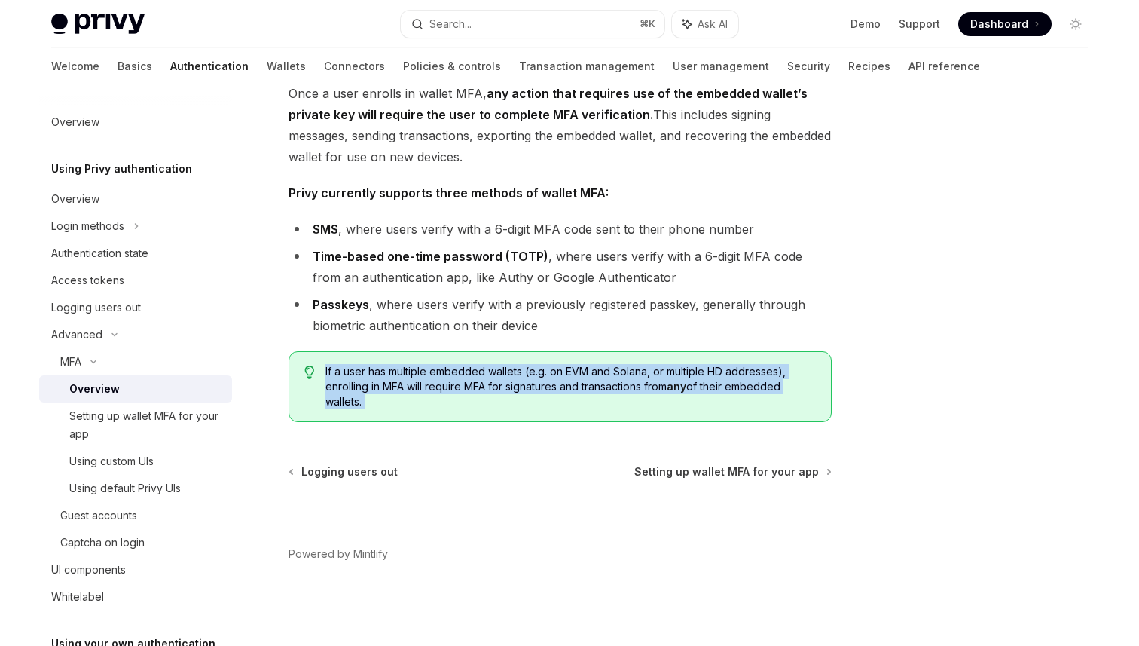
click at [751, 417] on div "If a user has multiple embedded wallets (e.g. on EVM and Solana, or multiple HD…" at bounding box center [560, 386] width 543 height 71
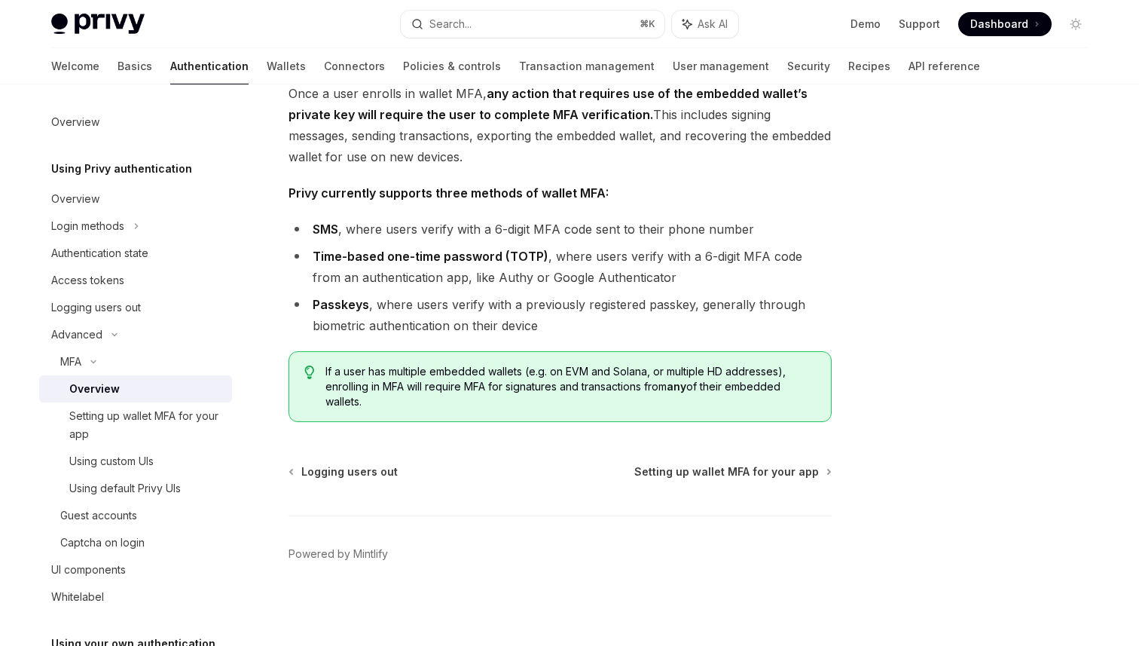
click at [557, 423] on div "MFA Overview OpenAI Open in ChatGPT OpenAI Open in ChatGPT Privy enables users …" at bounding box center [419, 77] width 832 height 1138
click at [552, 411] on div "If a user has multiple embedded wallets (e.g. on EVM and Solana, or multiple HD…" at bounding box center [560, 386] width 543 height 71
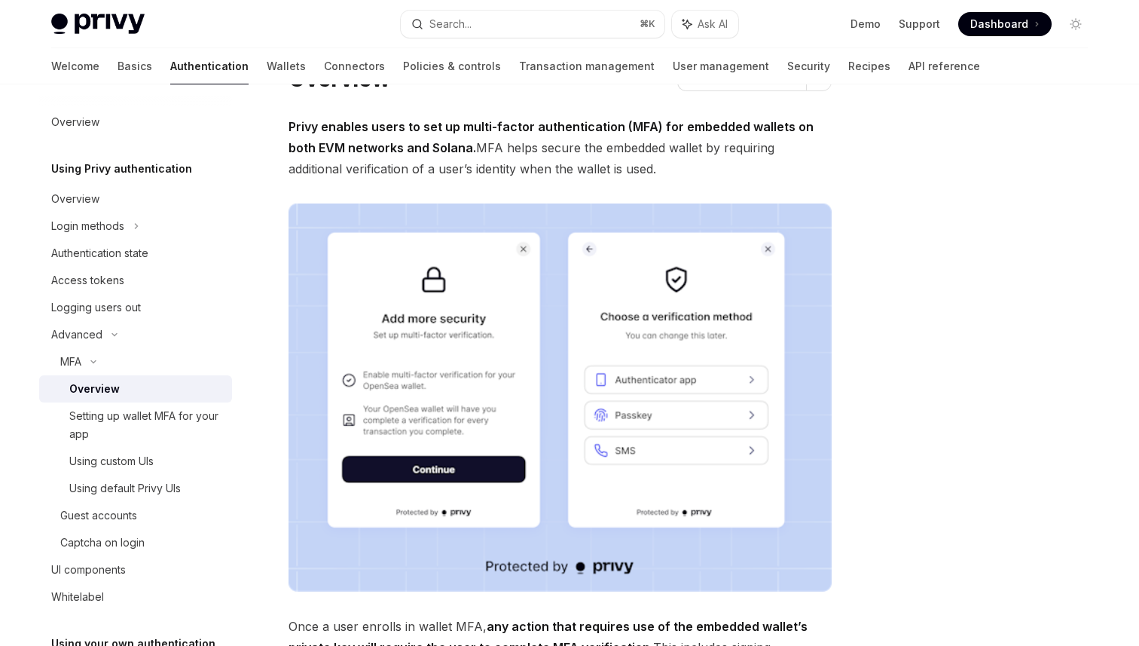
scroll to position [0, 0]
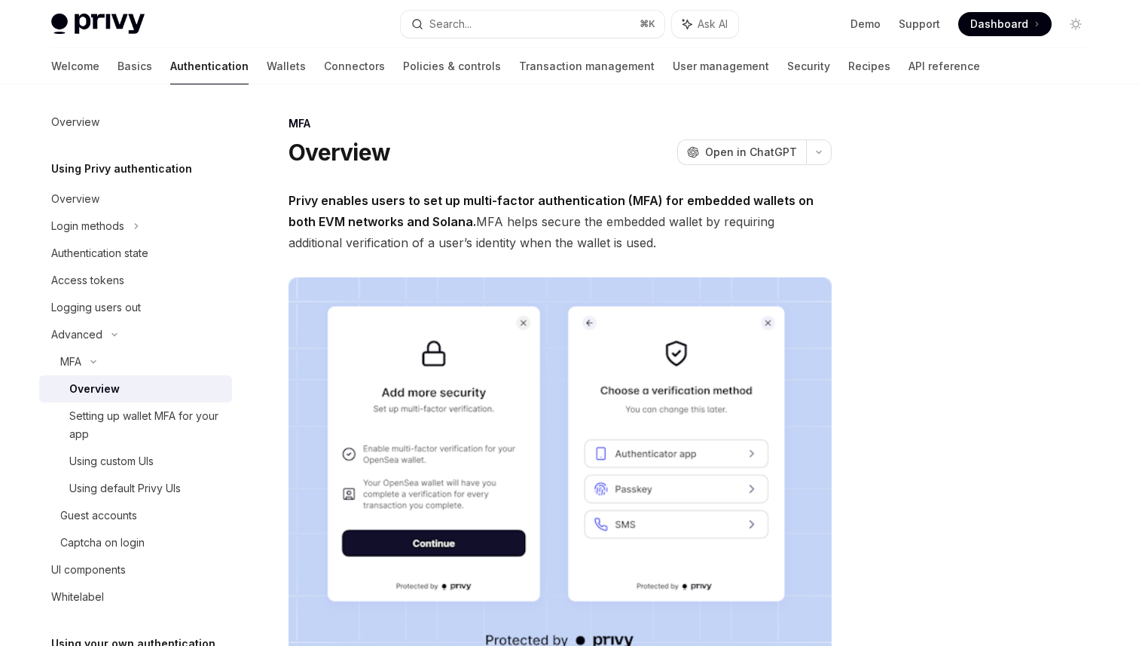
click at [601, 191] on span "Privy enables users to set up multi-factor authentication (MFA) for embedded wa…" at bounding box center [560, 221] width 543 height 63
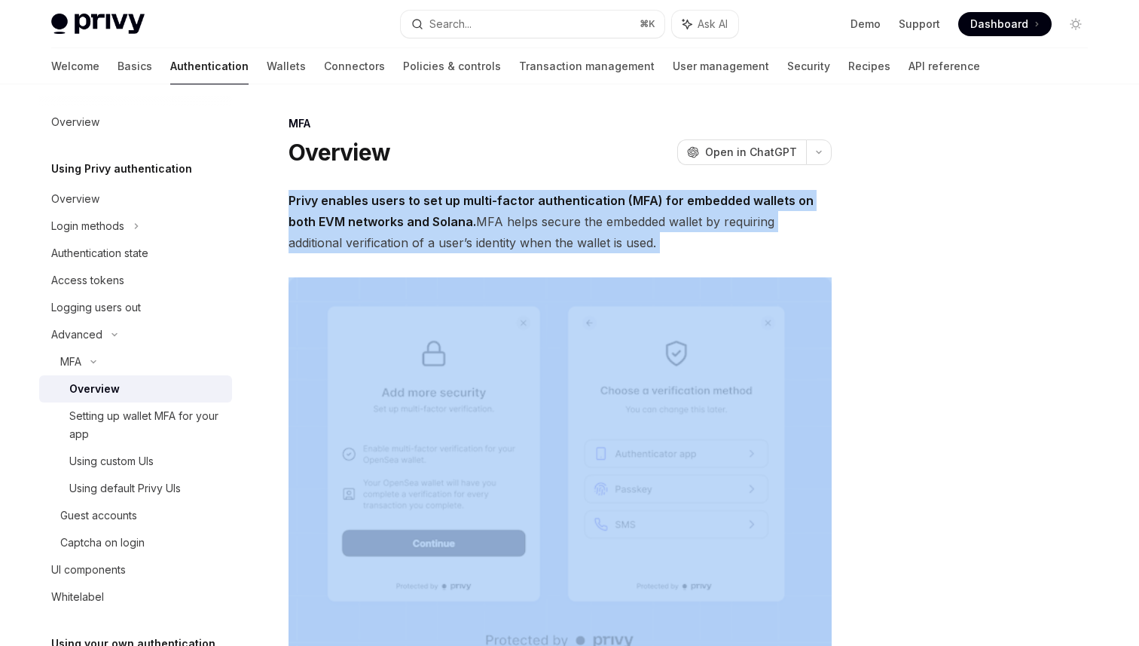
click at [724, 220] on span "Privy enables users to set up multi-factor authentication (MFA) for embedded wa…" at bounding box center [560, 221] width 543 height 63
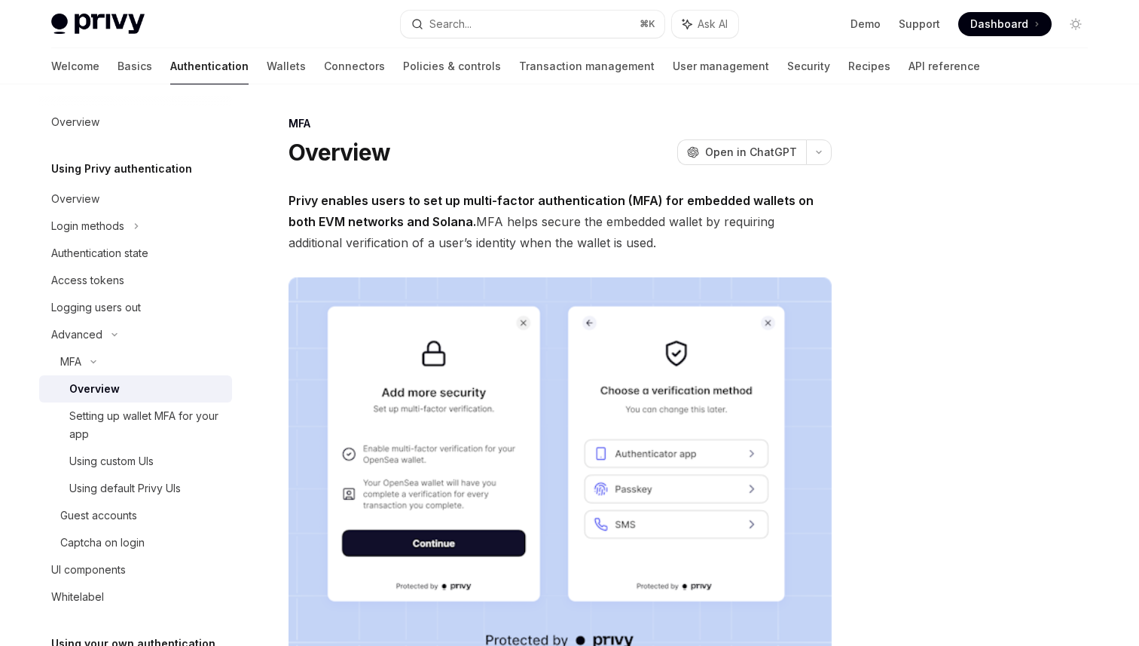
click at [724, 220] on span "Privy enables users to set up multi-factor authentication (MFA) for embedded wa…" at bounding box center [560, 221] width 543 height 63
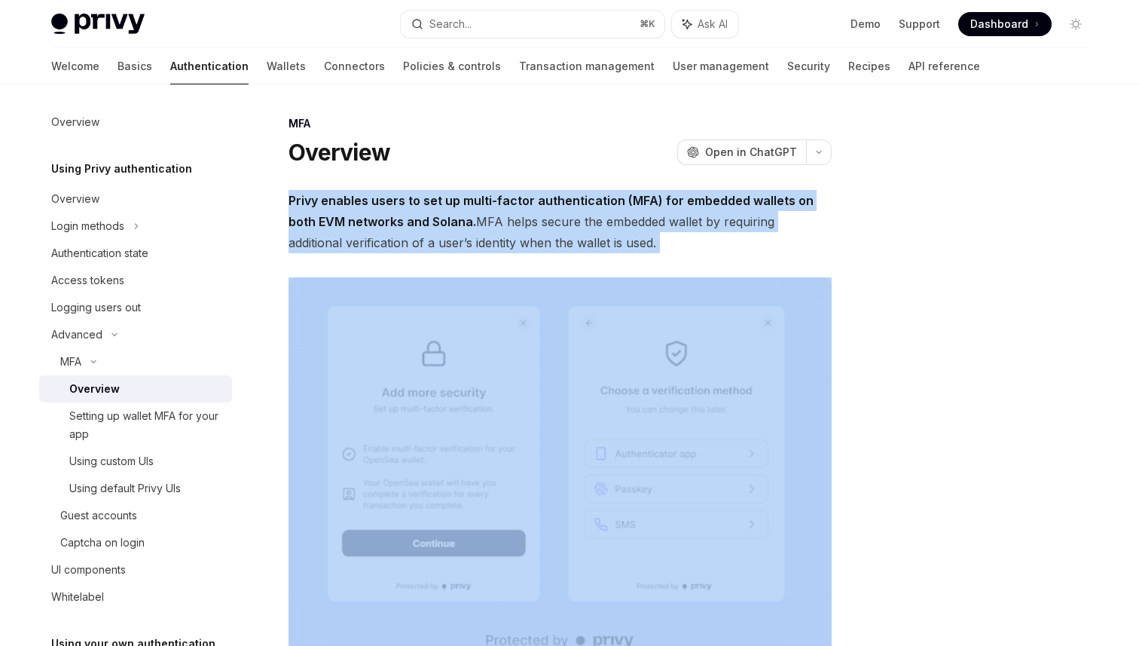
click at [724, 220] on span "Privy enables users to set up multi-factor authentication (MFA) for embedded wa…" at bounding box center [560, 221] width 543 height 63
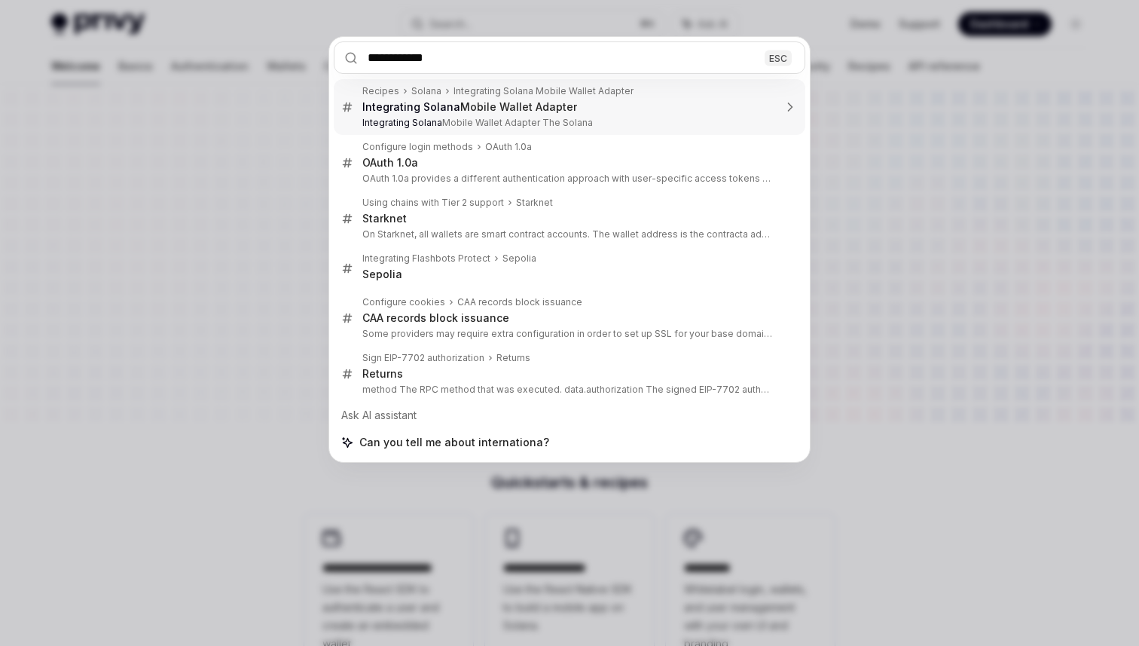
type input "**********"
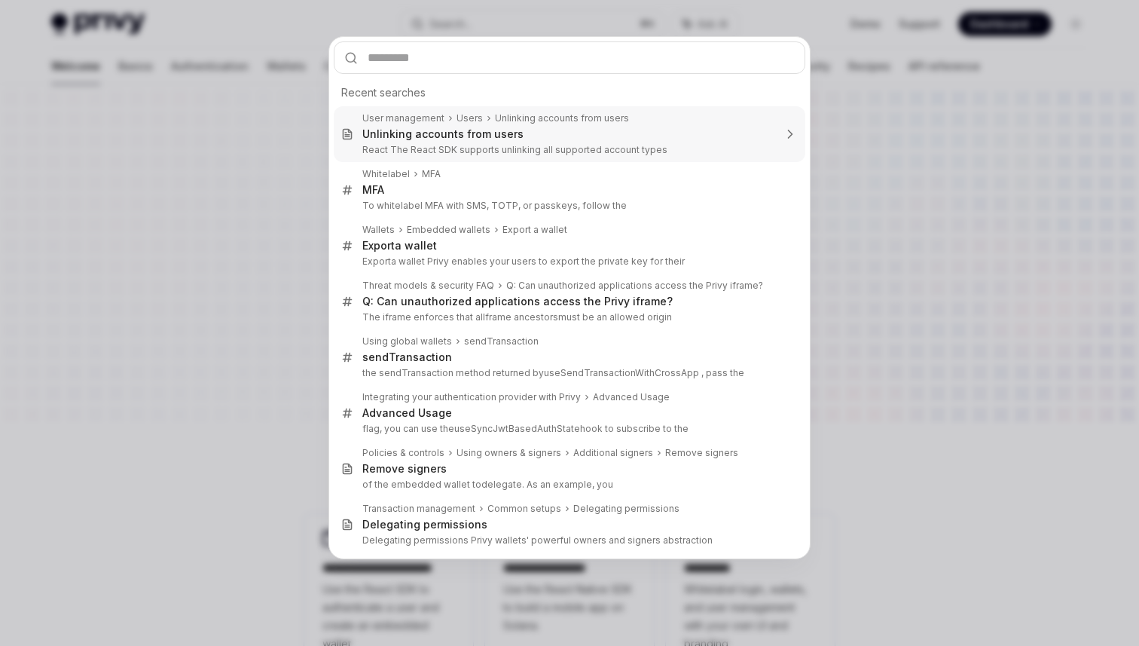
click at [438, 61] on input "text" at bounding box center [570, 57] width 472 height 32
click at [99, 114] on div "Recent searches User management Users Unlinking accounts from users Unlink ing …" at bounding box center [569, 323] width 1139 height 646
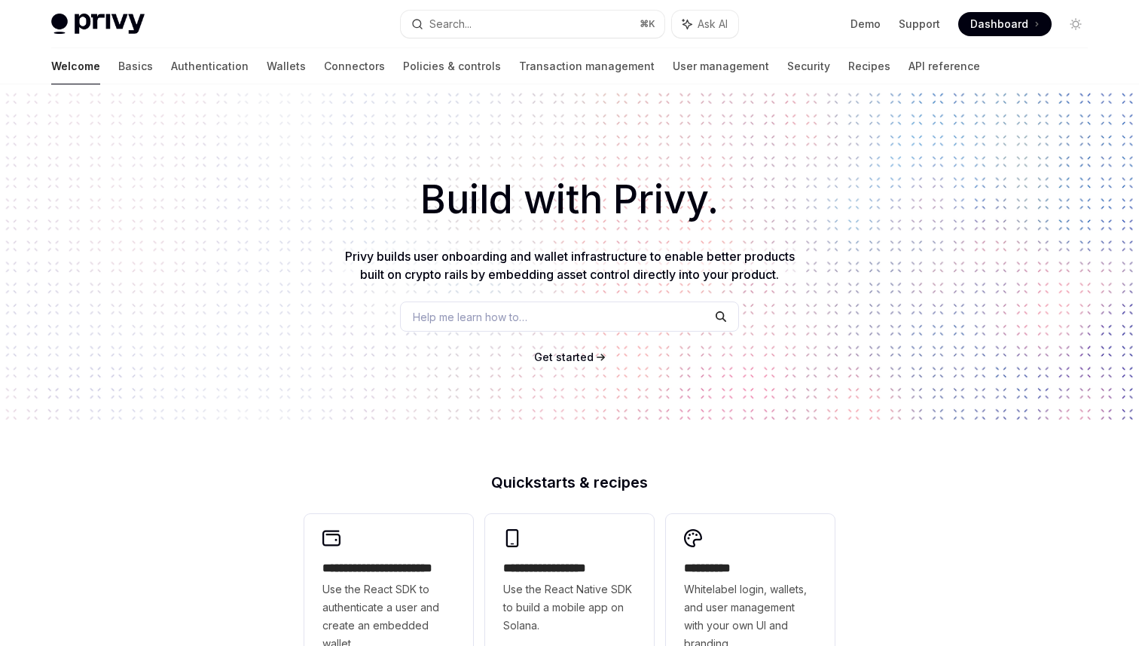
click at [91, 33] on img at bounding box center [97, 24] width 93 height 21
type textarea "*"
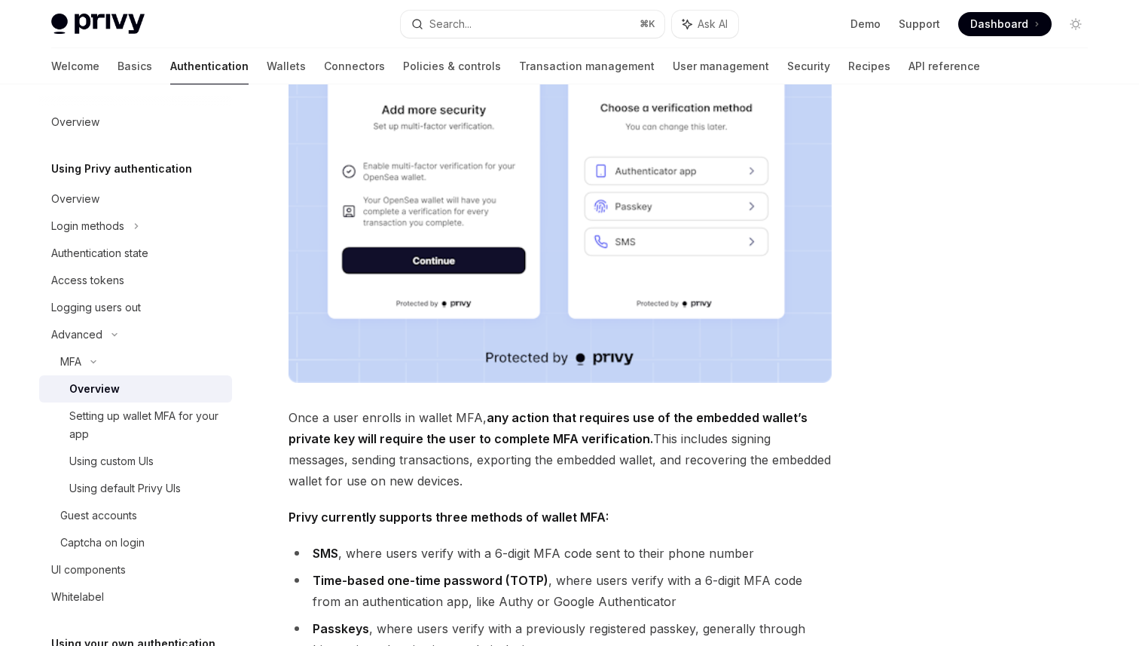
scroll to position [607, 0]
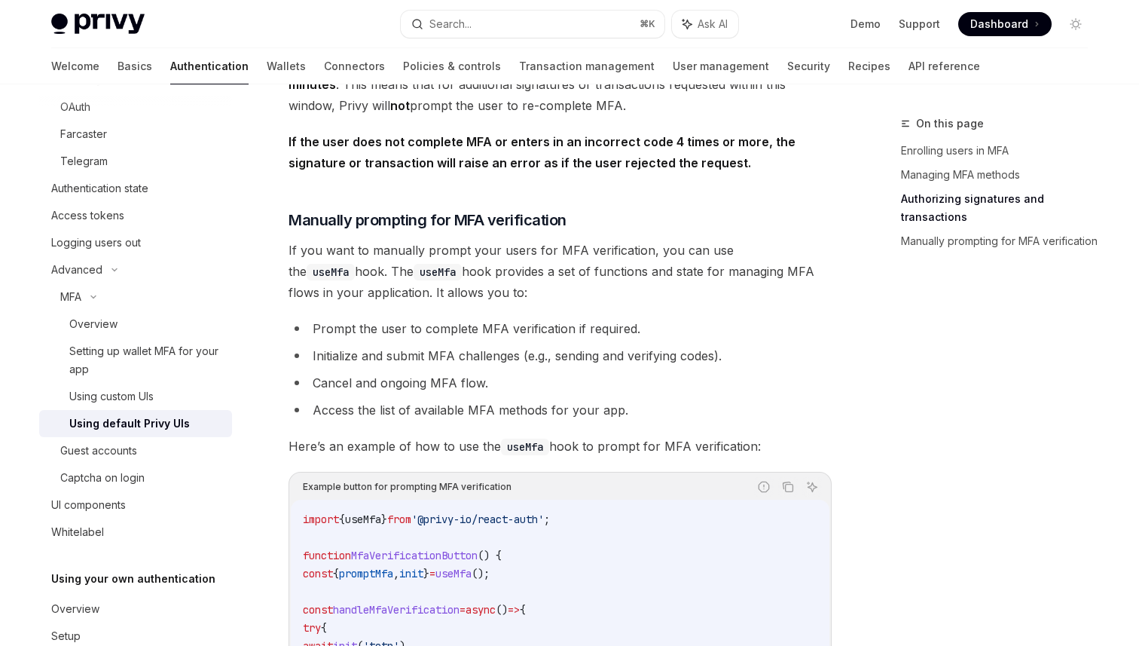
scroll to position [2995, 0]
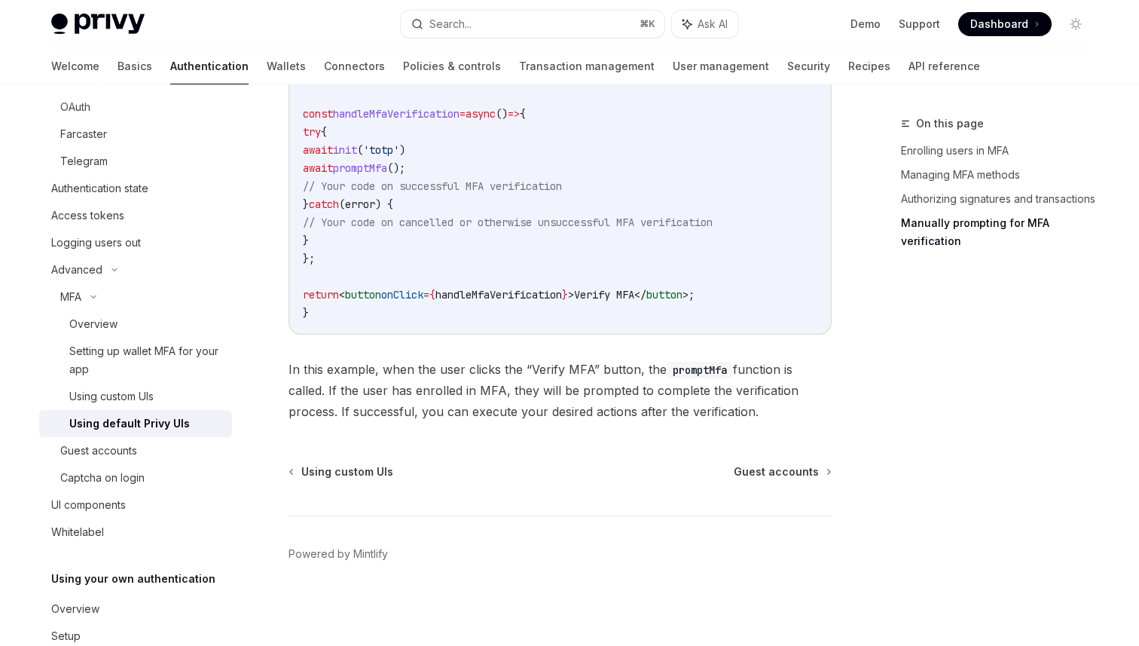
click at [702, 267] on code "import { useMfa } from '@privy-io/react-auth' ; function MfaVerificationButton …" at bounding box center [560, 167] width 515 height 307
click at [728, 281] on code "import { useMfa } from '@privy-io/react-auth' ; function MfaVerificationButton …" at bounding box center [560, 167] width 515 height 307
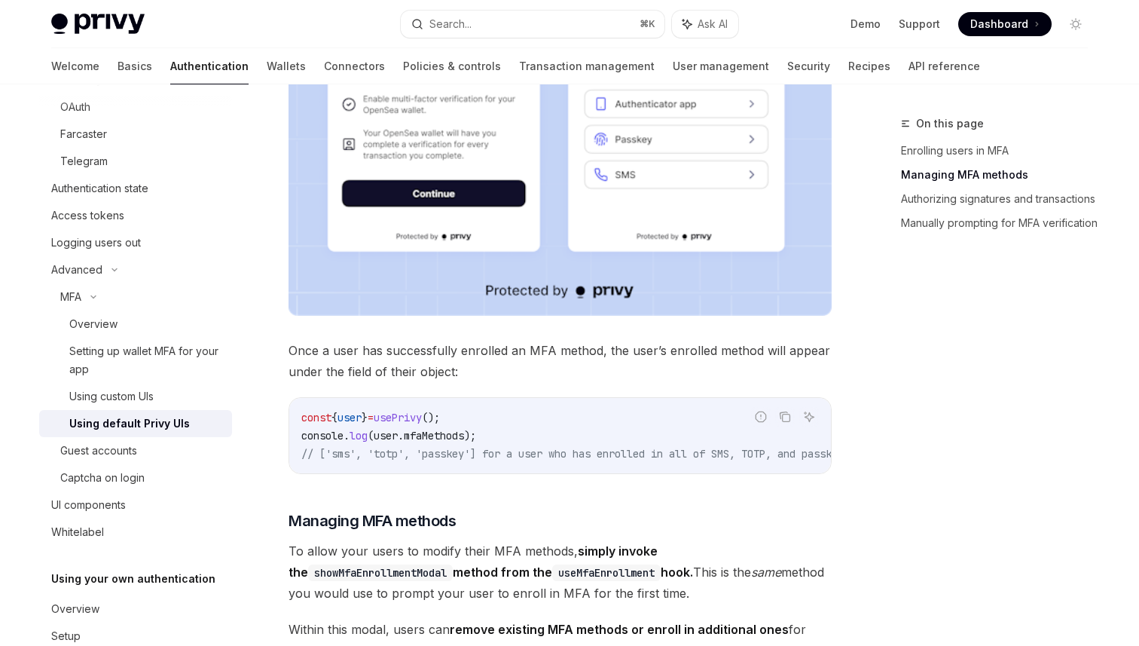
scroll to position [0, 0]
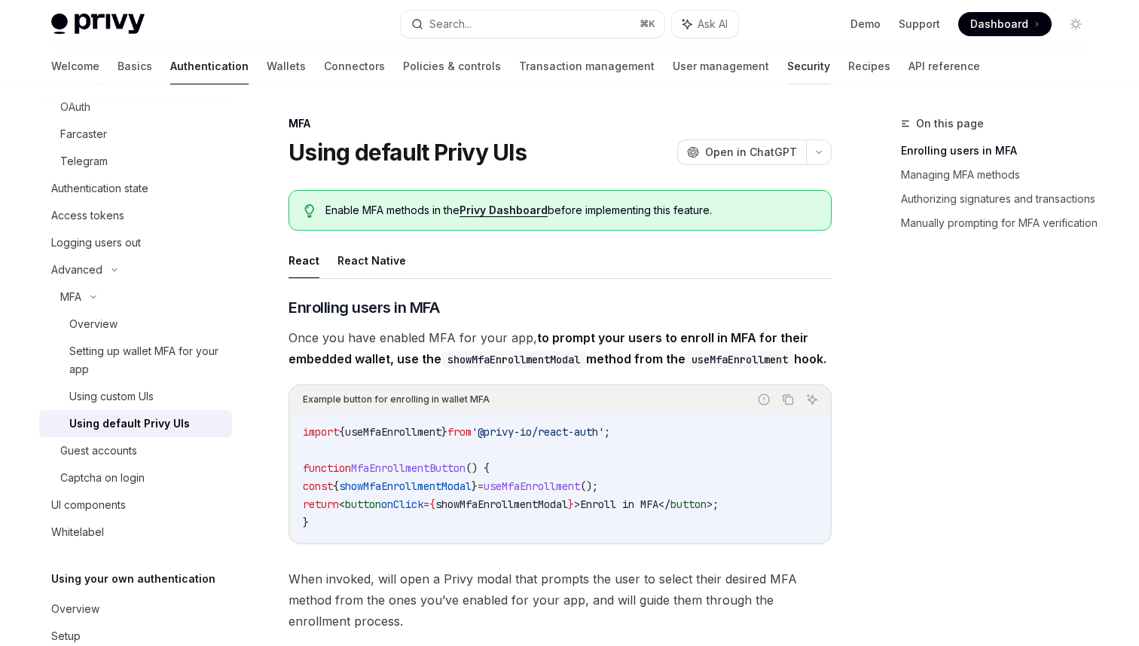
click at [787, 66] on link "Security" at bounding box center [808, 66] width 43 height 36
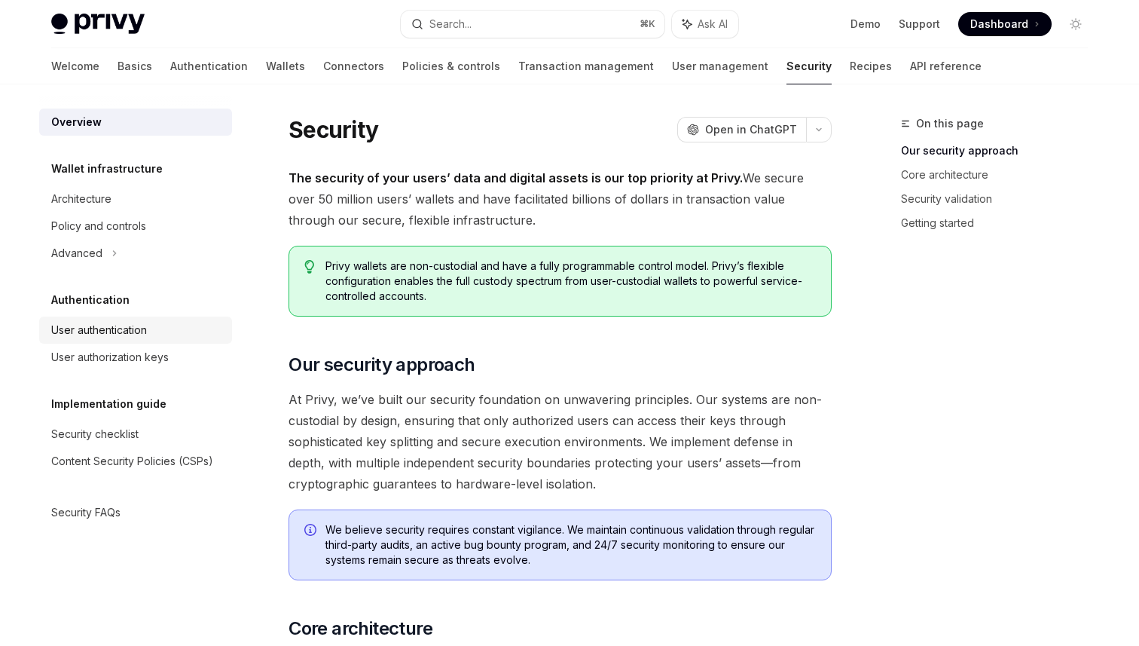
click at [139, 324] on div "User authentication" at bounding box center [99, 330] width 96 height 18
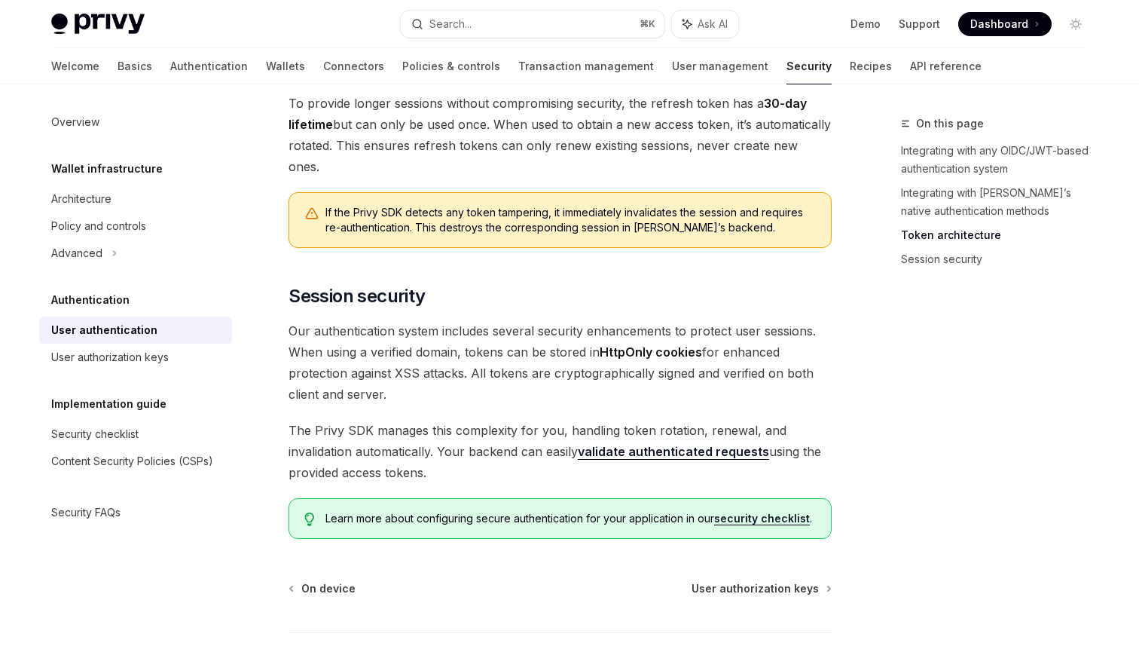
scroll to position [1163, 0]
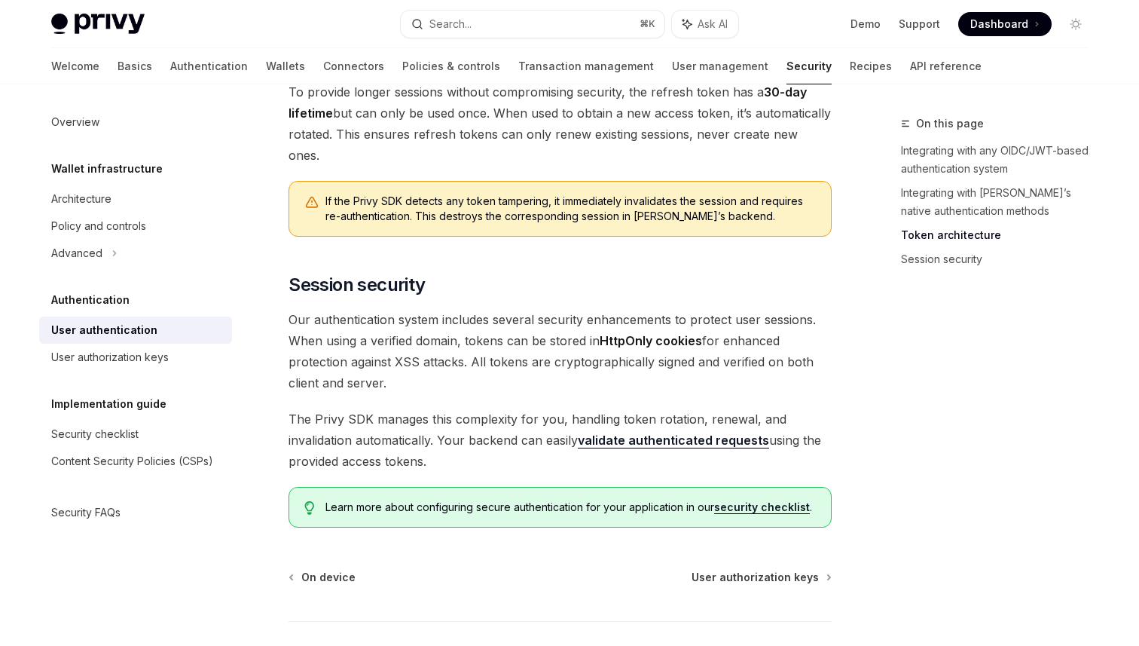
click at [658, 320] on span "Our authentication system includes several security enhancements to protect use…" at bounding box center [560, 351] width 543 height 84
click at [619, 309] on span "Our authentication system includes several security enhancements to protect use…" at bounding box center [560, 351] width 543 height 84
click at [753, 408] on span "The Privy SDK manages this complexity for you, handling token rotation, renewal…" at bounding box center [560, 439] width 543 height 63
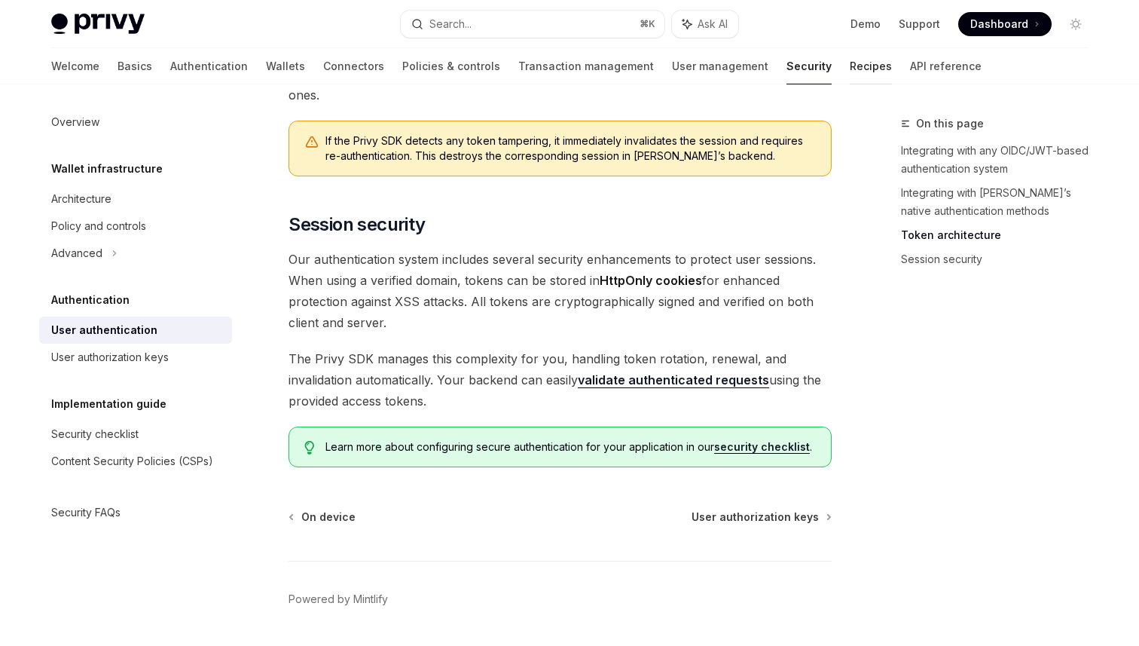
click at [850, 67] on link "Recipes" at bounding box center [871, 66] width 42 height 36
type textarea "*"
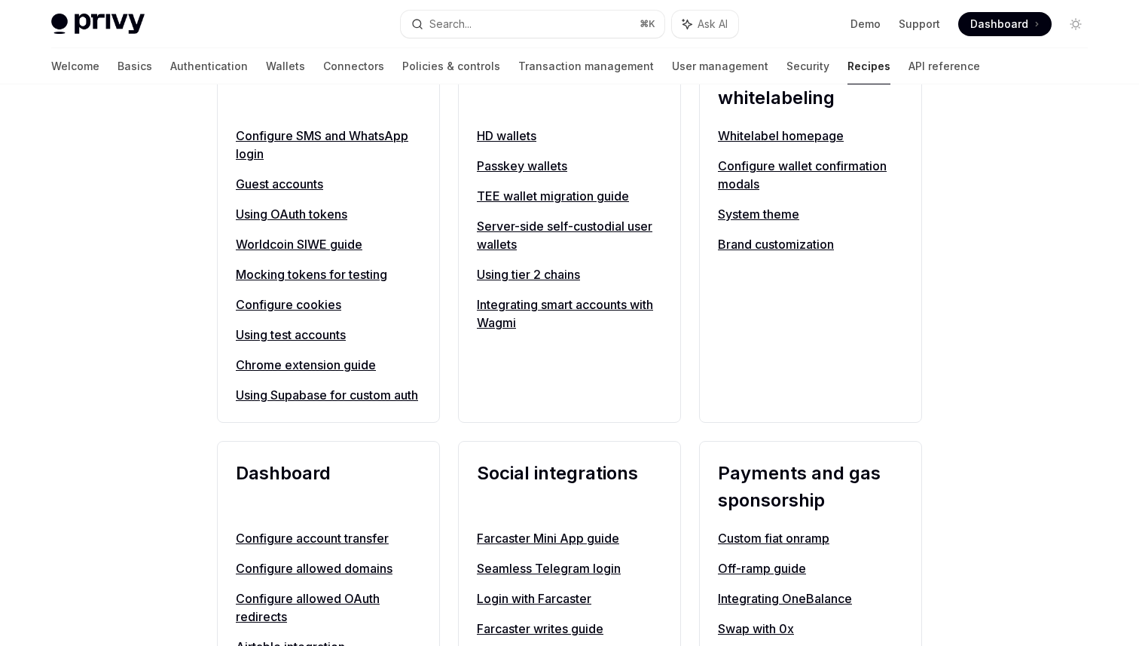
scroll to position [662, 0]
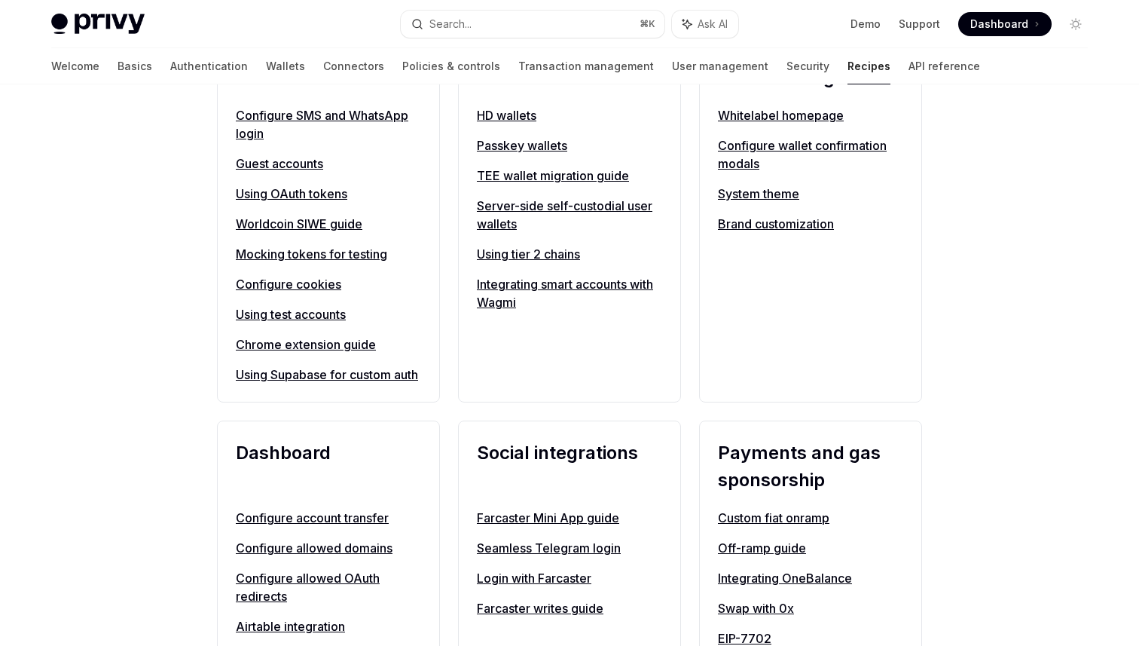
click at [431, 316] on div "Authentication Configure SMS and WhatsApp login Guest accounts Using OAuth toke…" at bounding box center [328, 210] width 223 height 384
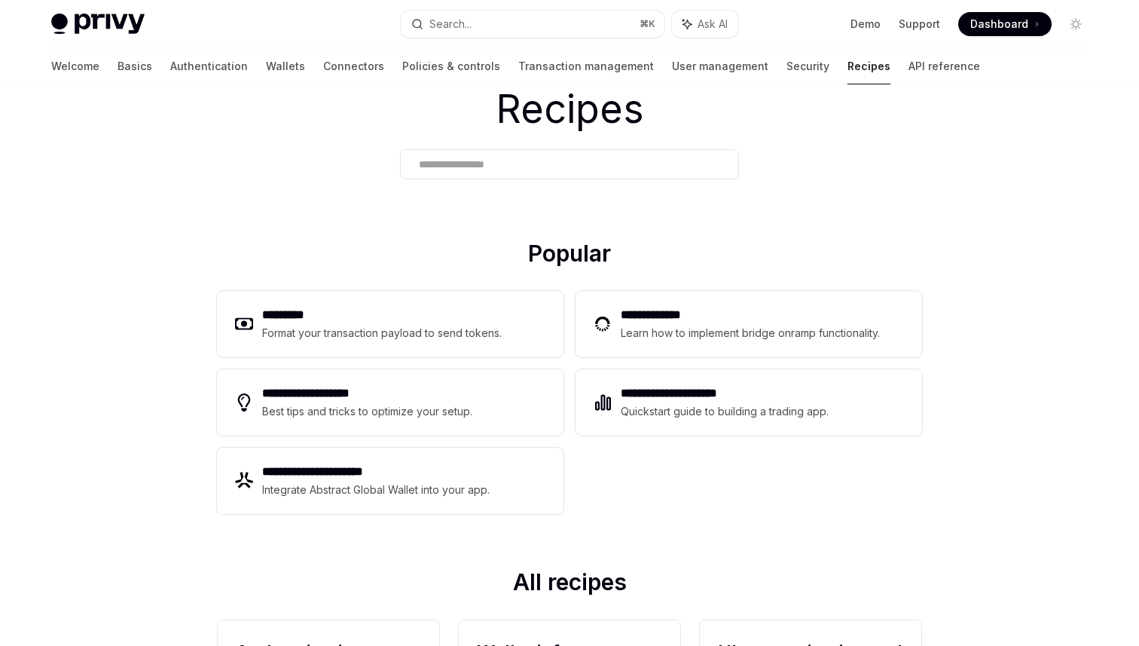
scroll to position [0, 0]
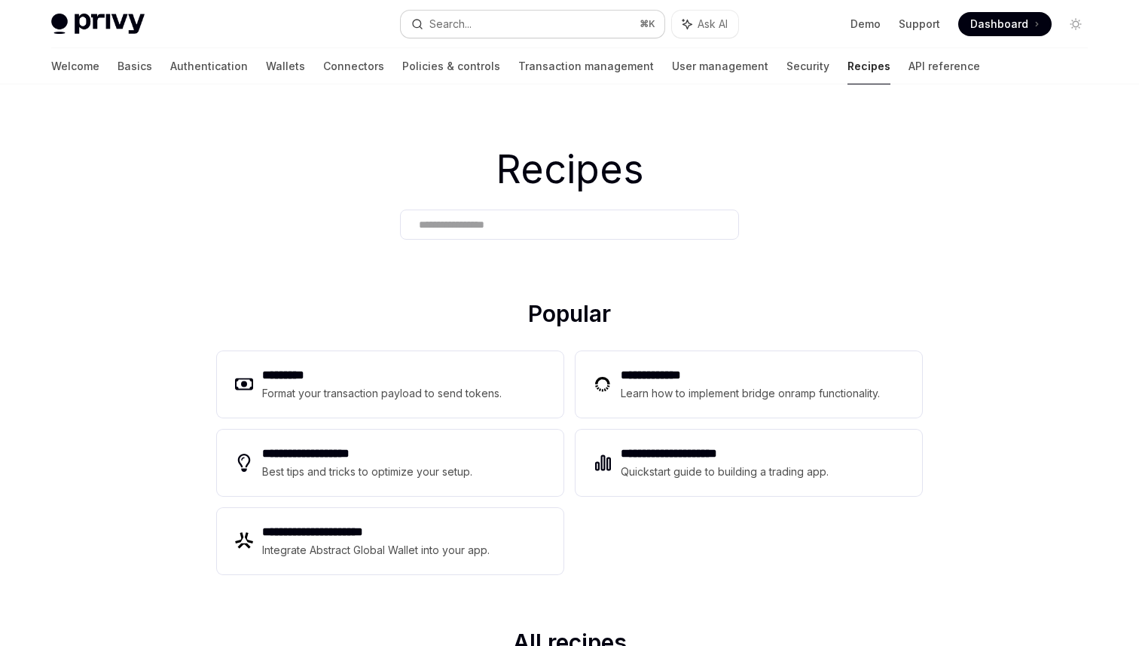
click at [451, 18] on div "Search..." at bounding box center [450, 24] width 42 height 18
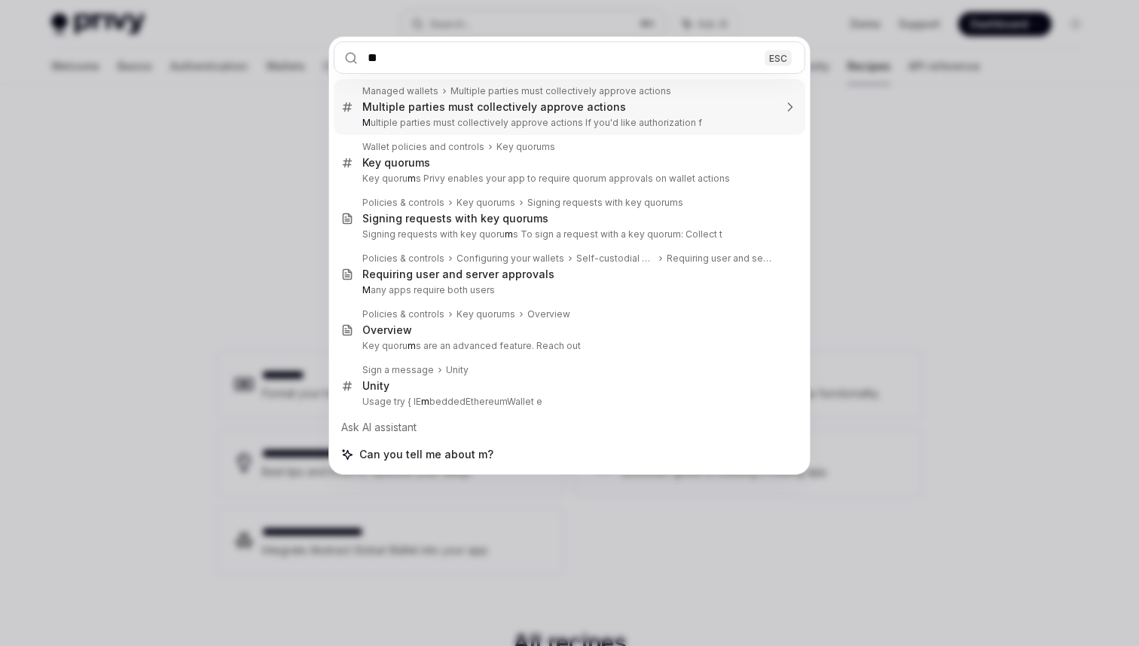
type input "***"
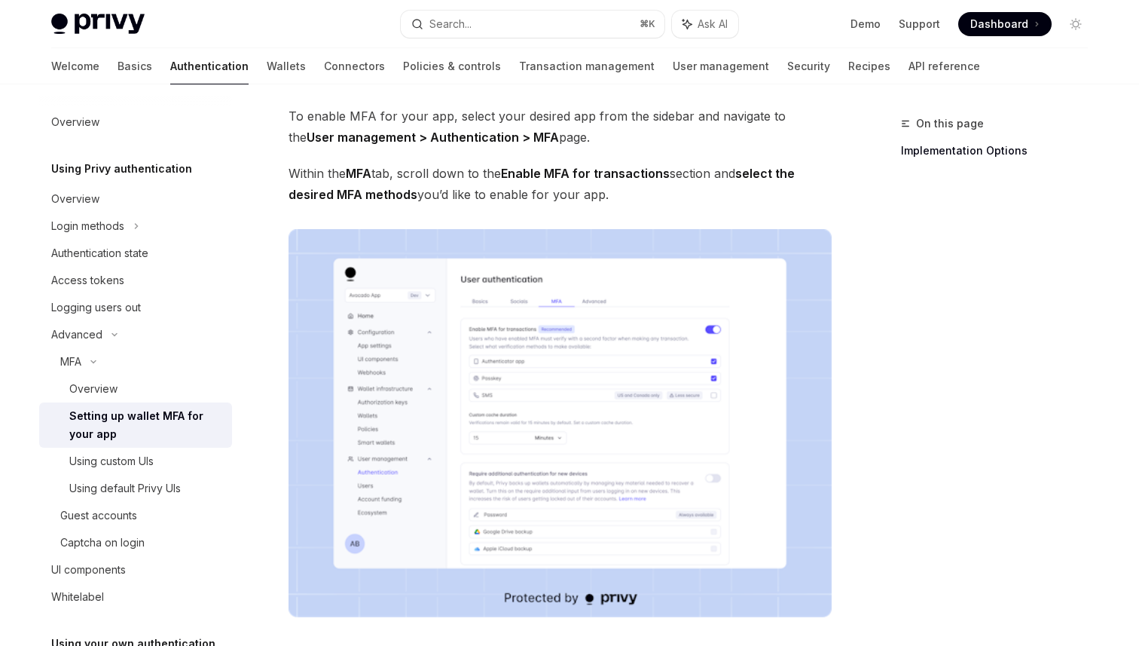
scroll to position [96, 0]
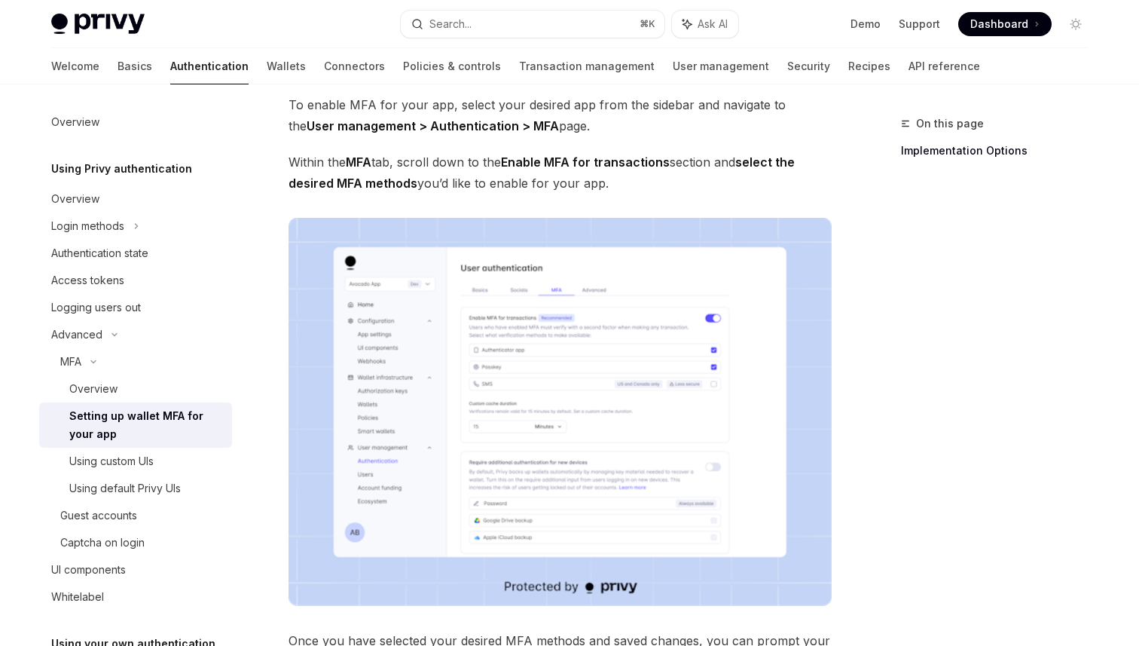
click at [1009, 401] on div "On this page Implementation Options" at bounding box center [985, 380] width 229 height 531
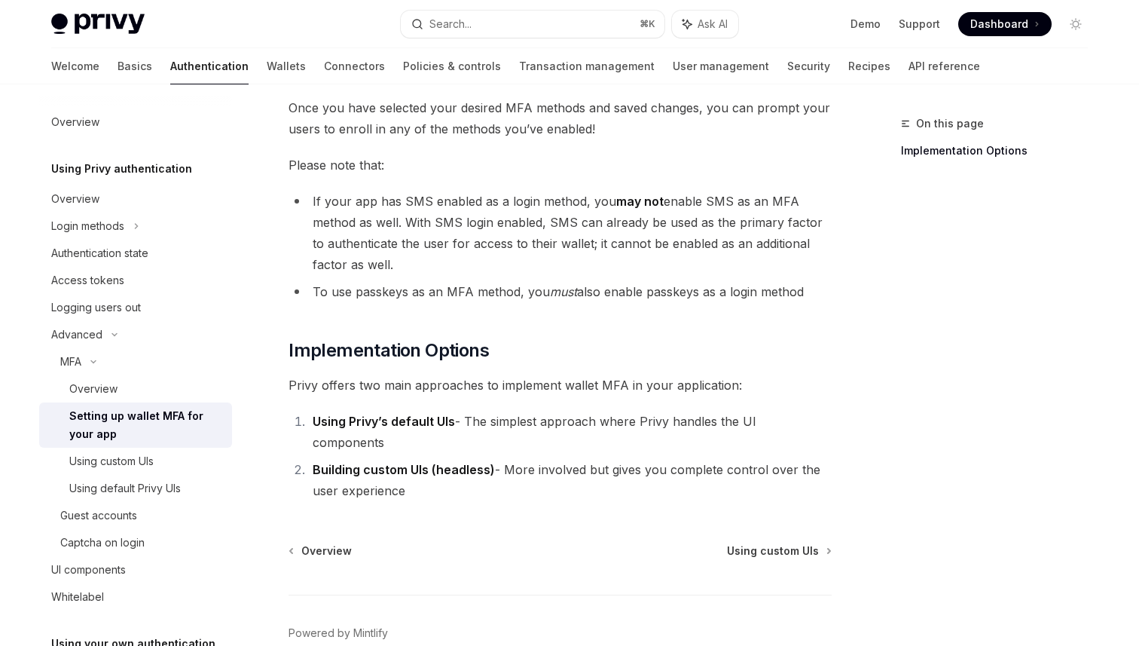
scroll to position [686, 0]
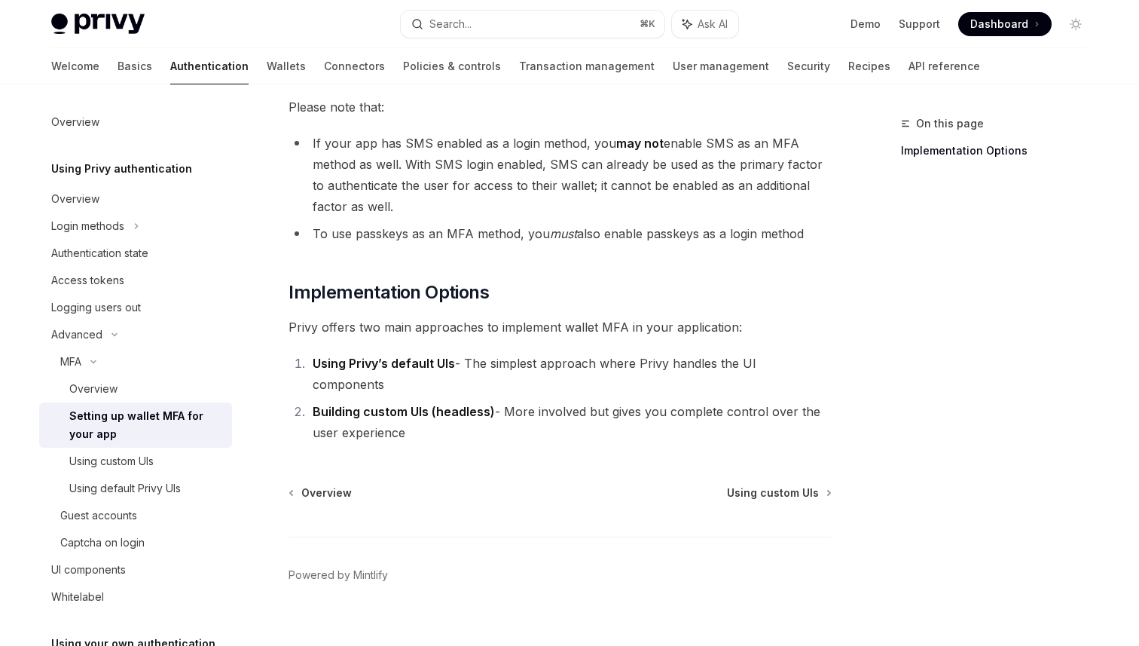
click at [504, 356] on li "Using Privy’s default UIs - The simplest approach where Privy handles the UI co…" at bounding box center [570, 374] width 524 height 42
click at [539, 401] on li "Building custom UIs (headless) - More involved but gives you complete control o…" at bounding box center [570, 422] width 524 height 42
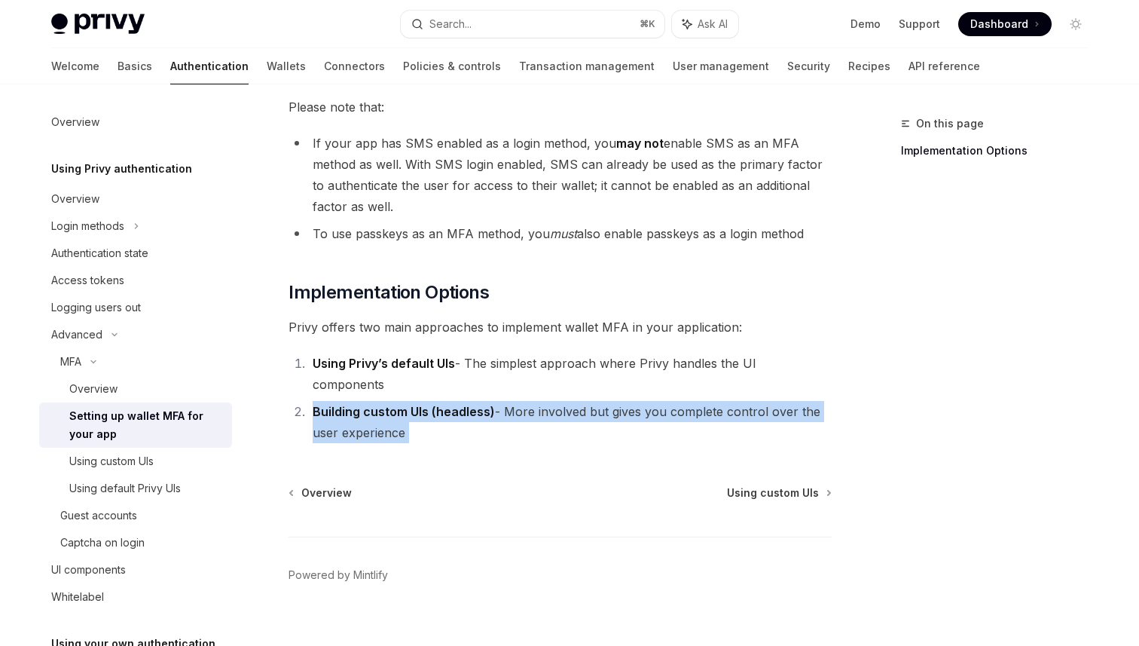
click at [539, 401] on li "Building custom UIs (headless) - More involved but gives you complete control o…" at bounding box center [570, 422] width 524 height 42
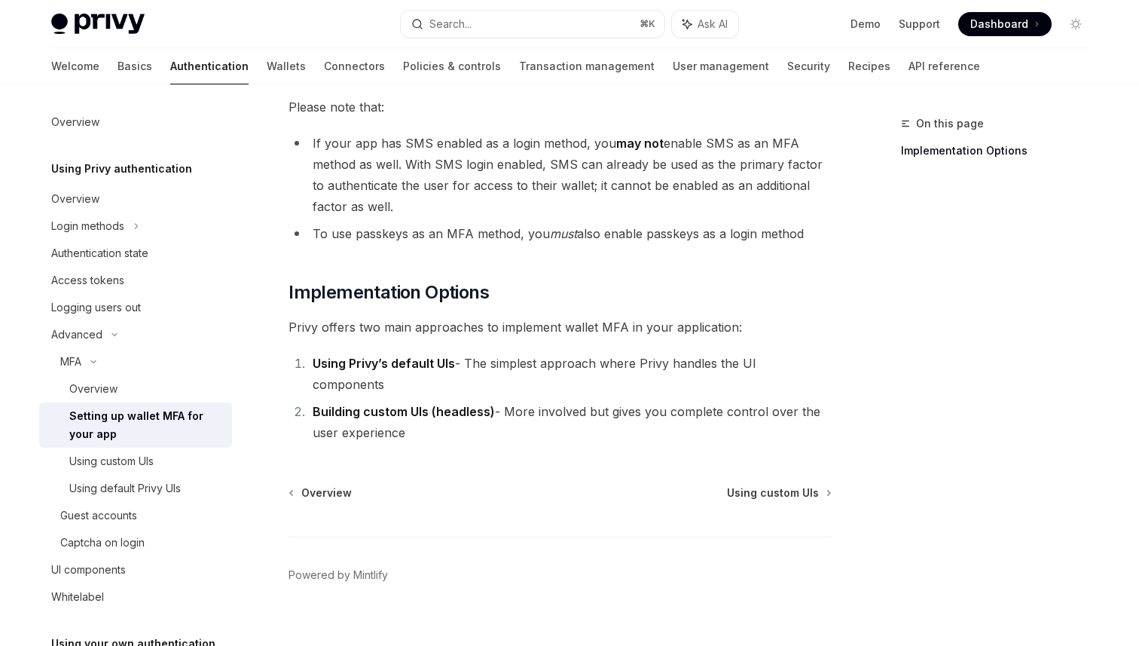
click at [539, 401] on li "Building custom UIs (headless) - More involved but gives you complete control o…" at bounding box center [570, 422] width 524 height 42
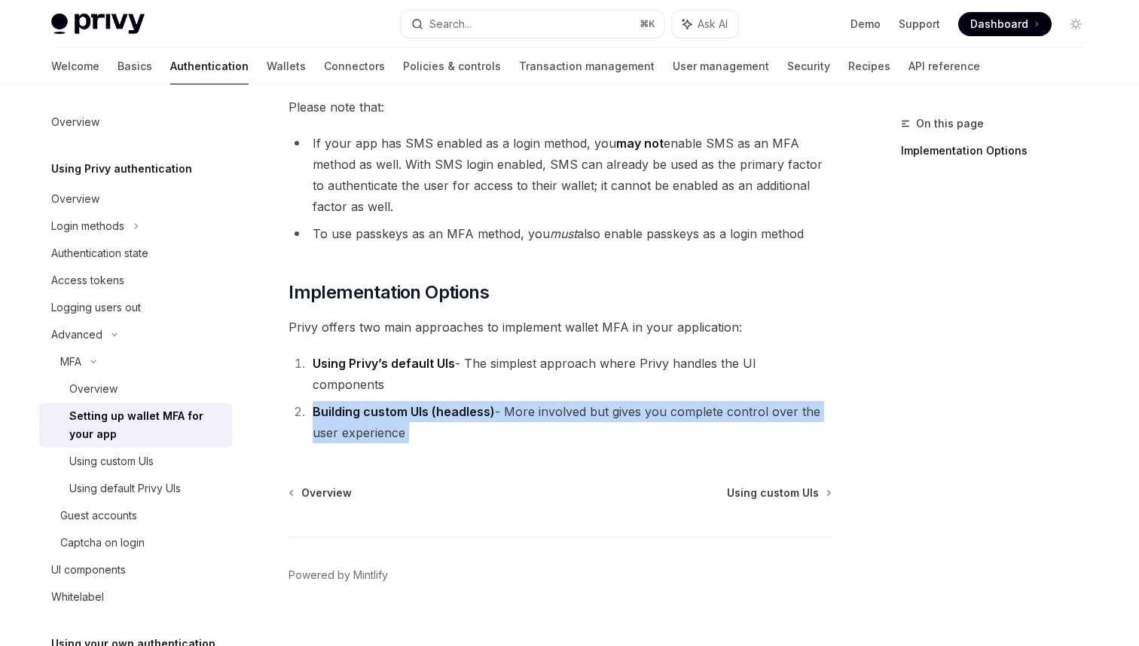
click at [552, 370] on li "Using Privy’s default UIs - The simplest approach where Privy handles the UI co…" at bounding box center [570, 374] width 524 height 42
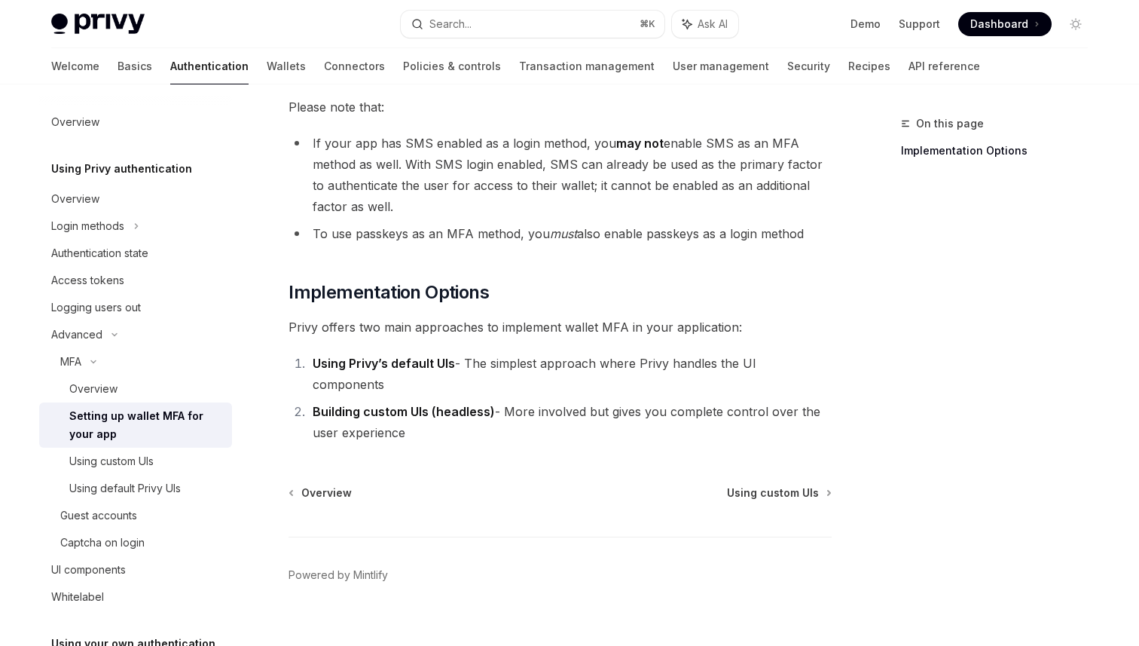
click at [552, 370] on li "Using Privy’s default UIs - The simplest approach where Privy handles the UI co…" at bounding box center [570, 374] width 524 height 42
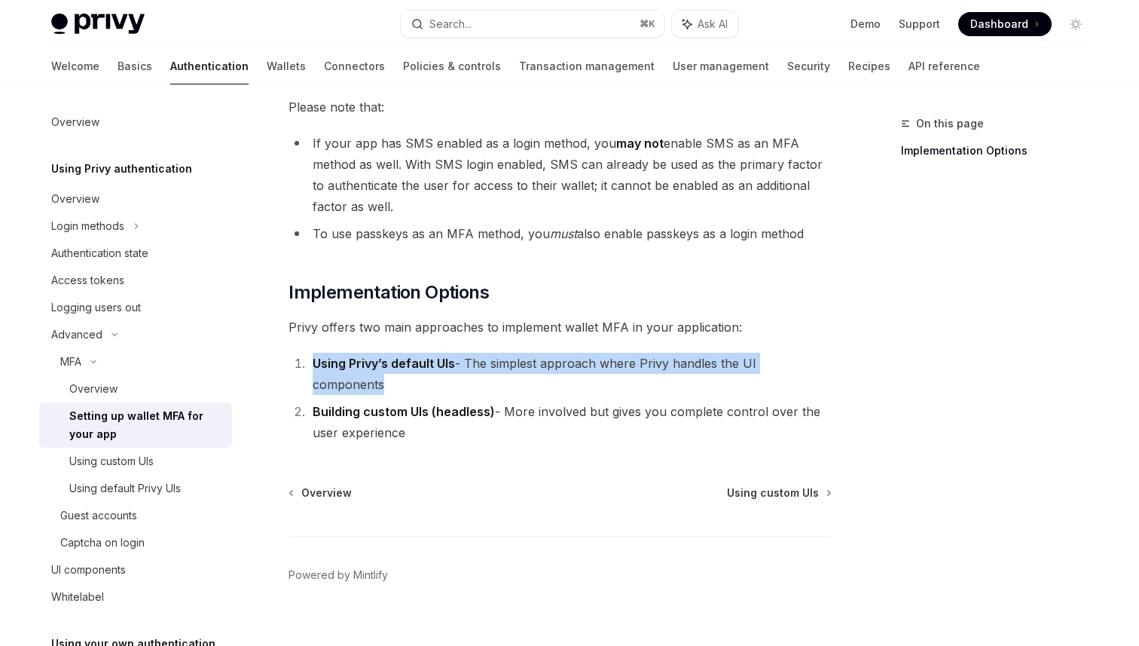
click at [552, 370] on li "Using Privy’s default UIs - The simplest approach where Privy handles the UI co…" at bounding box center [570, 374] width 524 height 42
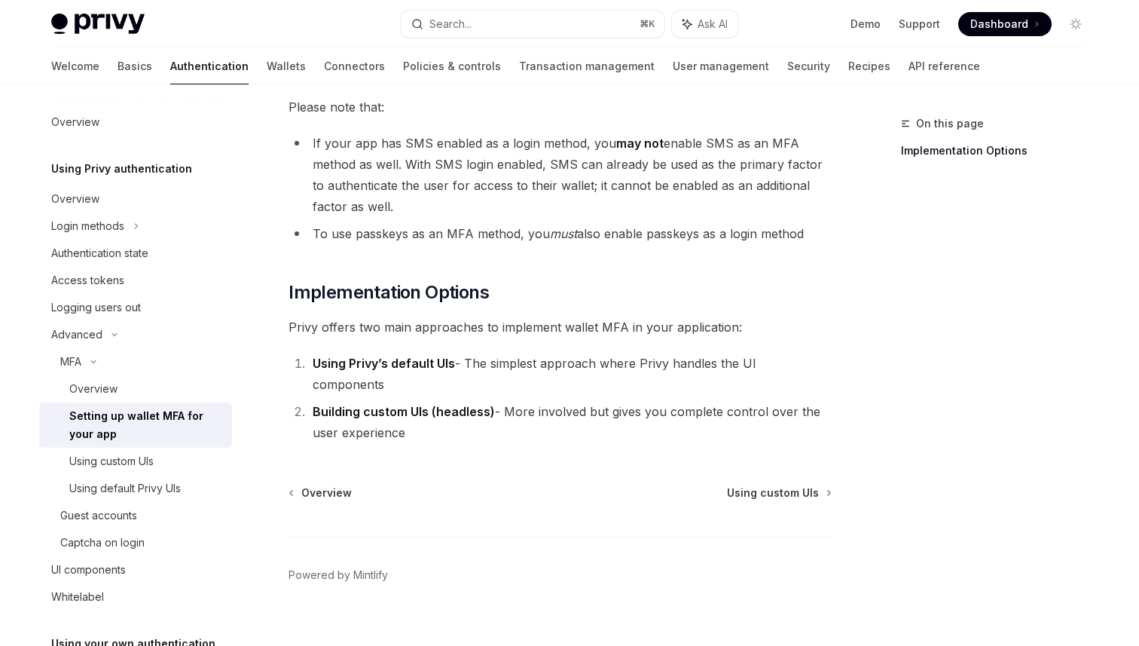
click at [655, 441] on div "MFA Setting up wallet MFA for your app OpenAI Open in ChatGPT OpenAI Open in Ch…" at bounding box center [419, 47] width 832 height 1239
click at [592, 331] on span "Privy offers two main approaches to implement wallet MFA in your application:" at bounding box center [560, 326] width 543 height 21
click at [148, 281] on div "Access tokens" at bounding box center [137, 280] width 172 height 18
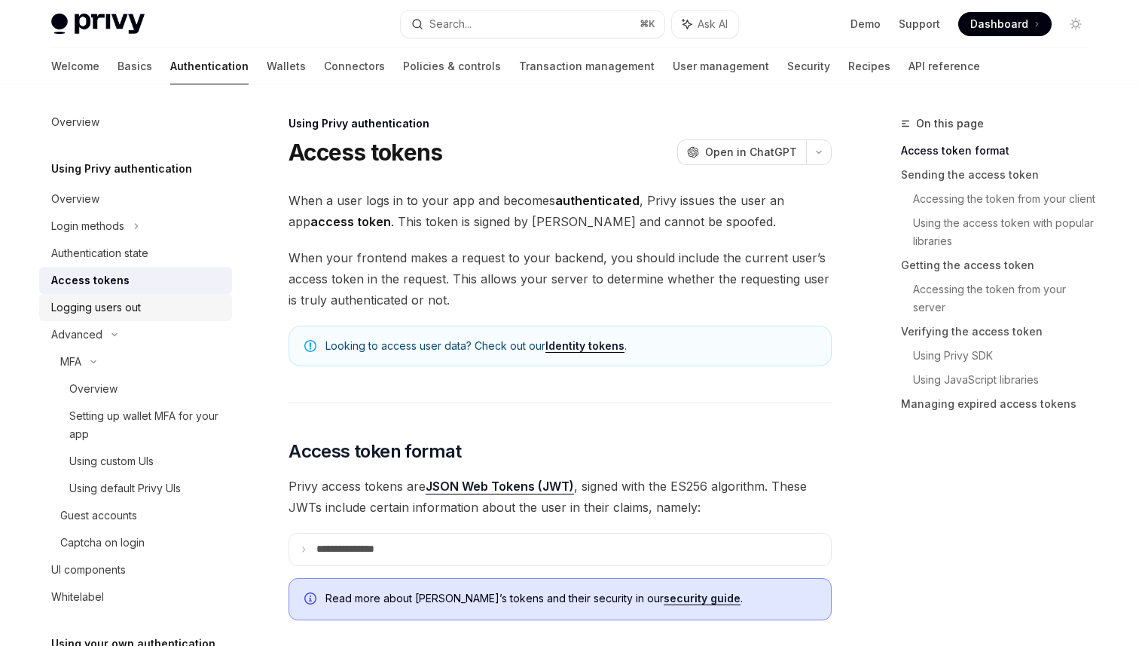
click at [168, 295] on link "Logging users out" at bounding box center [135, 307] width 193 height 27
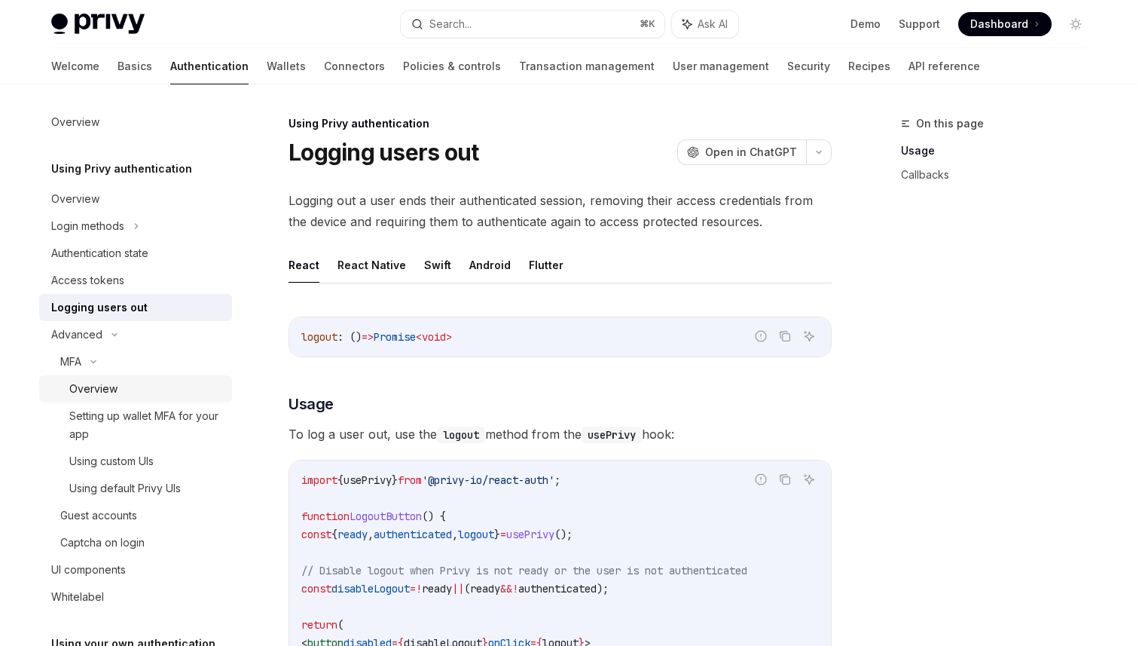
click at [103, 384] on div "Overview" at bounding box center [93, 389] width 48 height 18
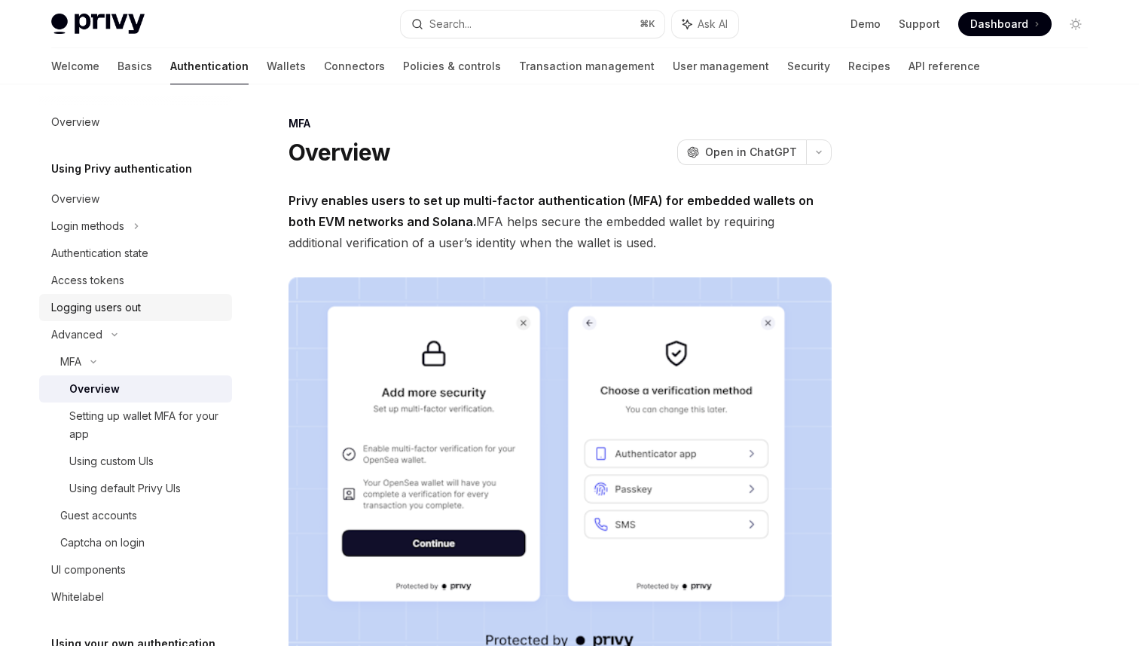
click at [153, 309] on div "Logging users out" at bounding box center [137, 307] width 172 height 18
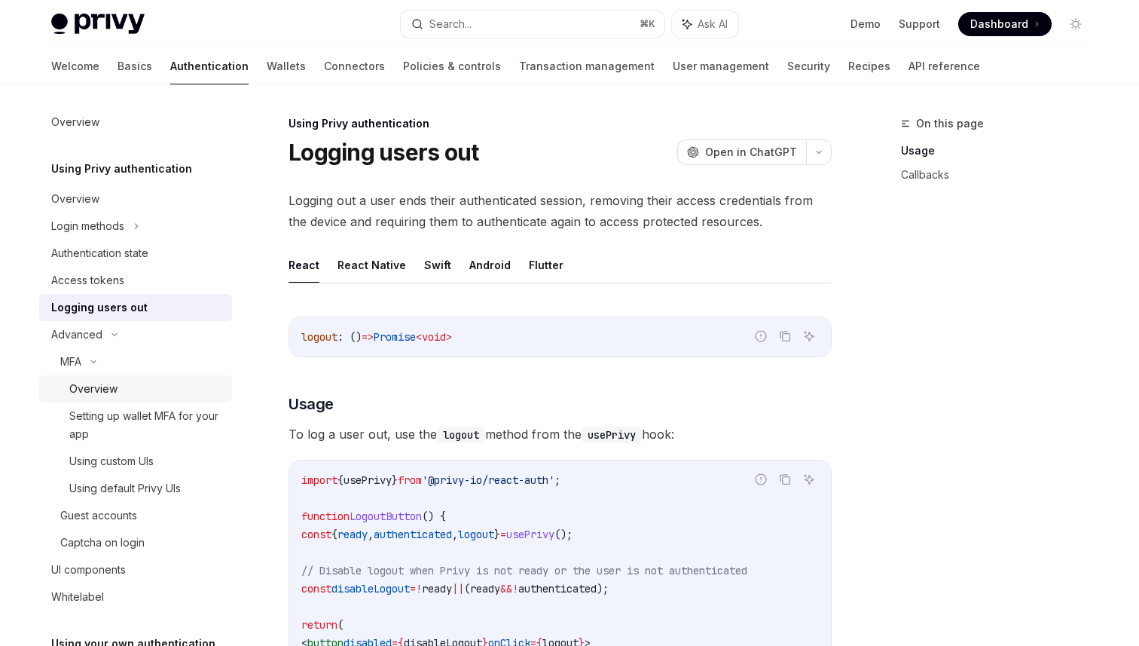
click at [159, 387] on div "Overview" at bounding box center [146, 389] width 154 height 18
type textarea "*"
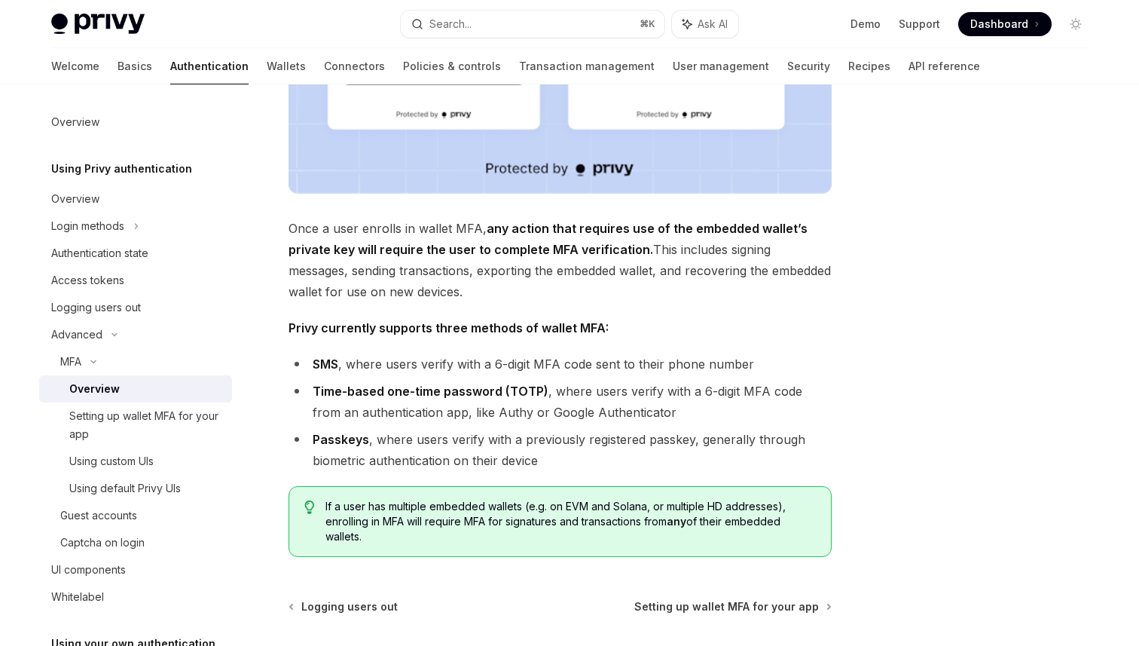
scroll to position [607, 0]
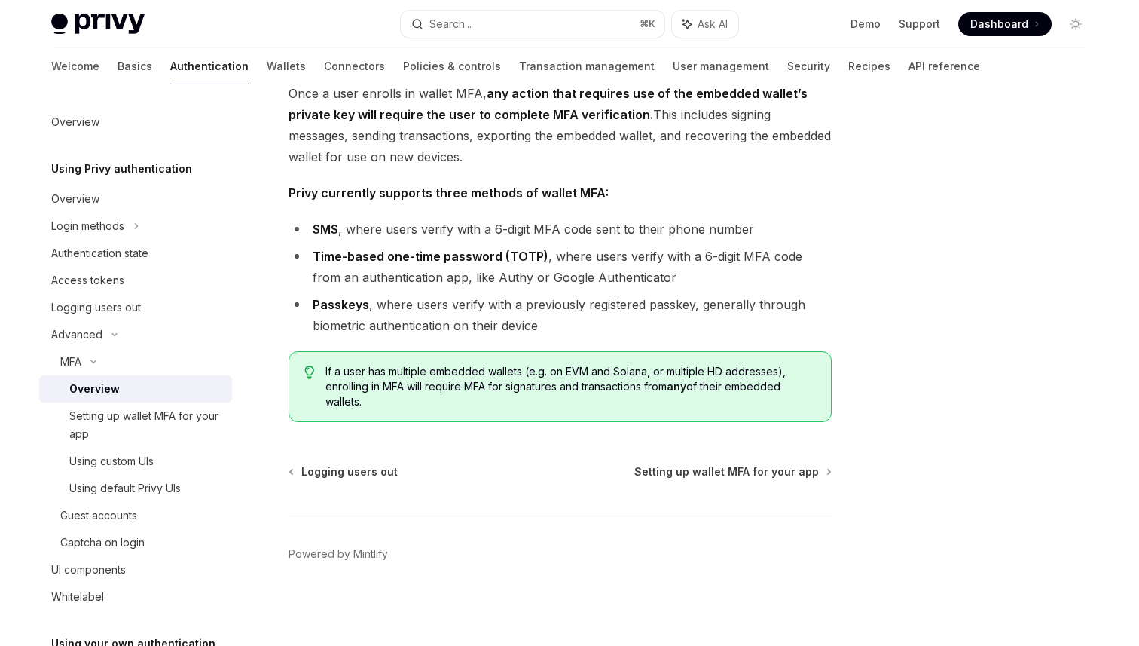
click at [487, 370] on span "If a user has multiple embedded wallets (e.g. on EVM and Solana, or multiple HD…" at bounding box center [570, 386] width 490 height 45
click at [490, 270] on li "Time-based one-time password (TOTP) , where users verify with a 6-digit MFA cod…" at bounding box center [560, 267] width 543 height 42
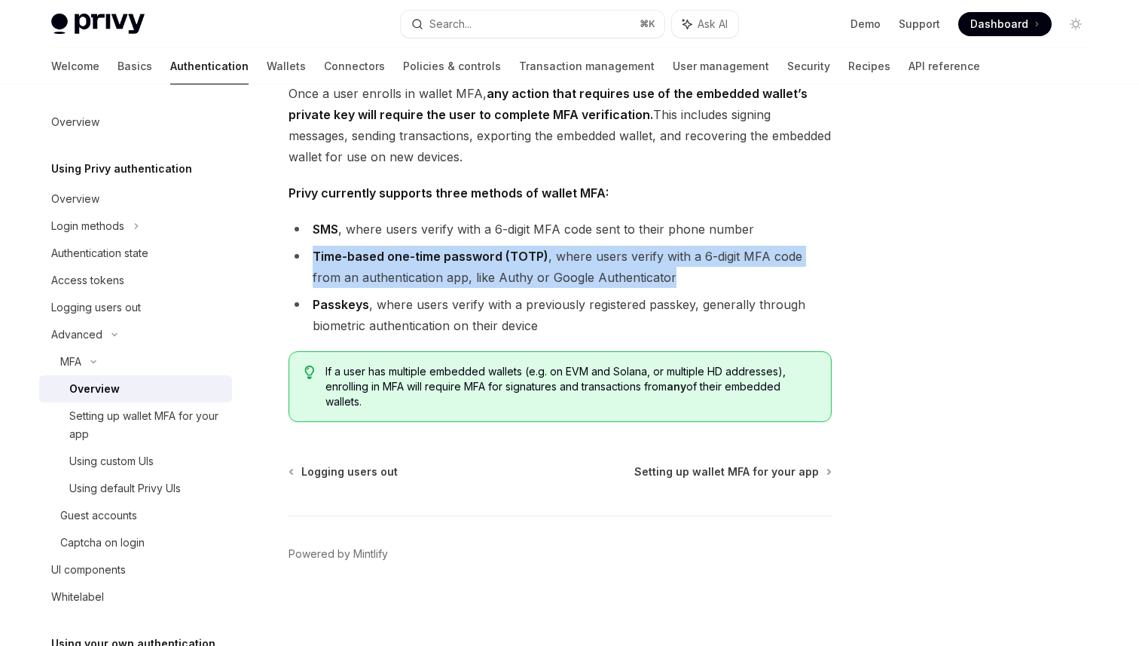
click at [646, 286] on li "Time-based one-time password (TOTP) , where users verify with a 6-digit MFA cod…" at bounding box center [560, 267] width 543 height 42
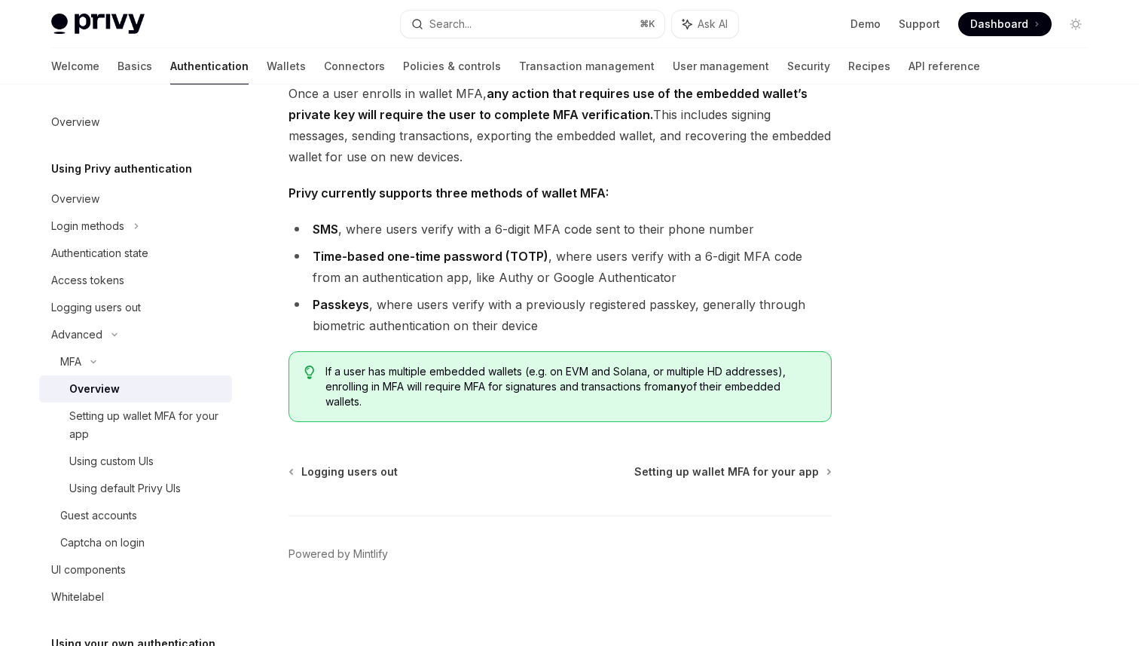
click at [646, 286] on li "Time-based one-time password (TOTP) , where users verify with a 6-digit MFA cod…" at bounding box center [560, 267] width 543 height 42
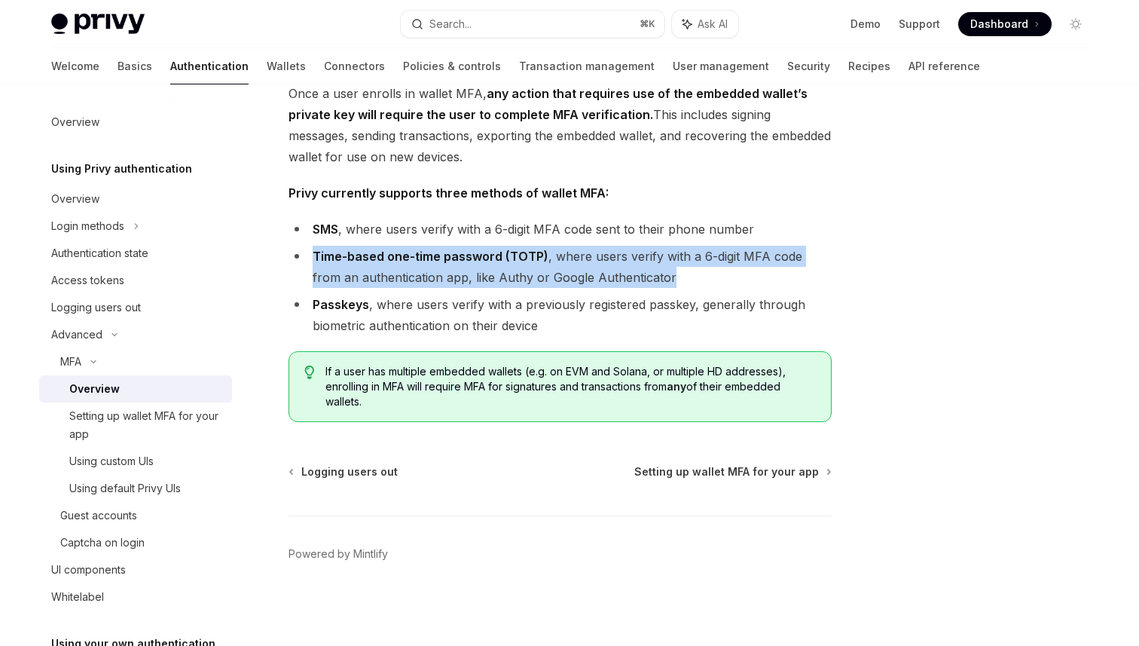
click at [582, 182] on span "Privy currently supports three methods of wallet MFA:" at bounding box center [560, 192] width 543 height 21
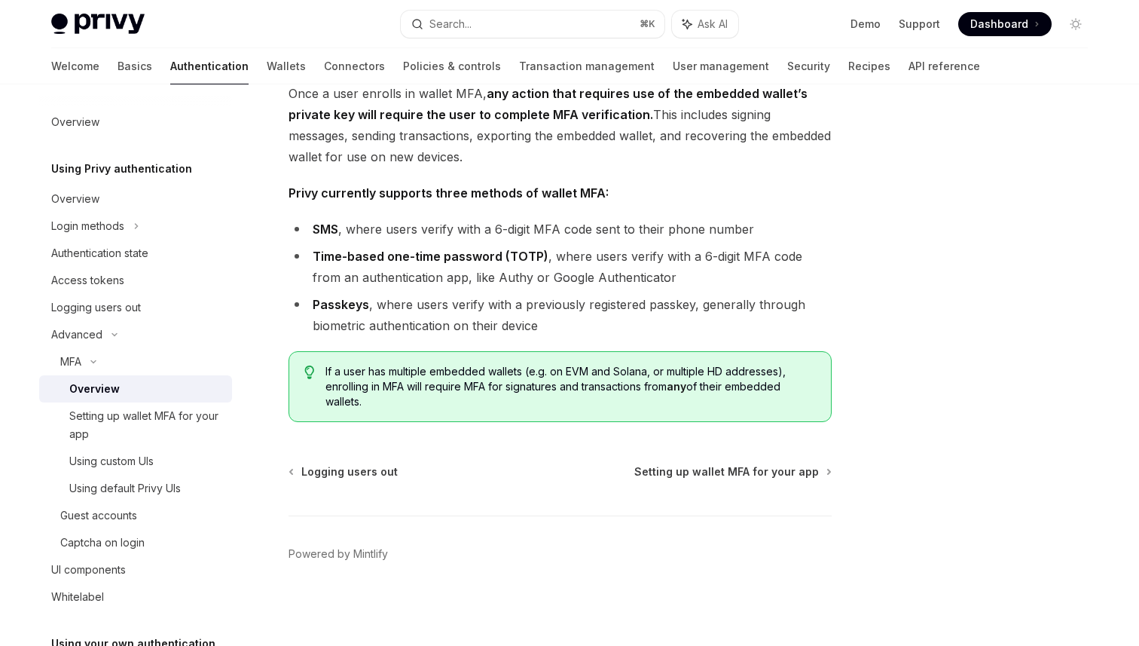
click at [582, 182] on span "Privy currently supports three methods of wallet MFA:" at bounding box center [560, 192] width 543 height 21
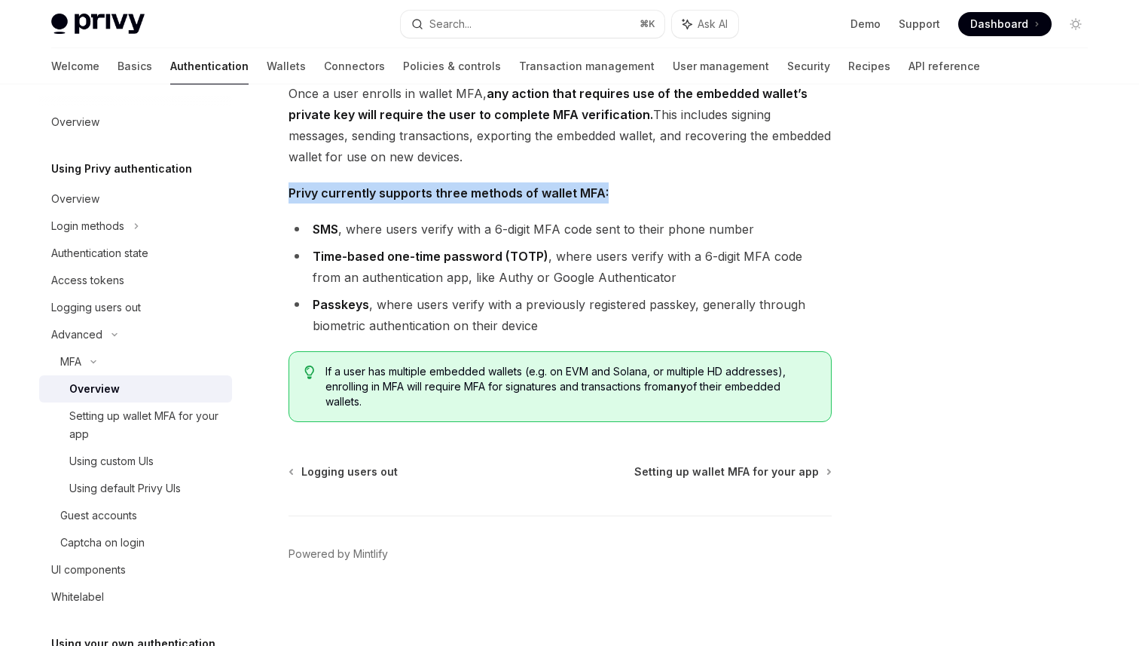
click at [692, 195] on span "Privy currently supports three methods of wallet MFA:" at bounding box center [560, 192] width 543 height 21
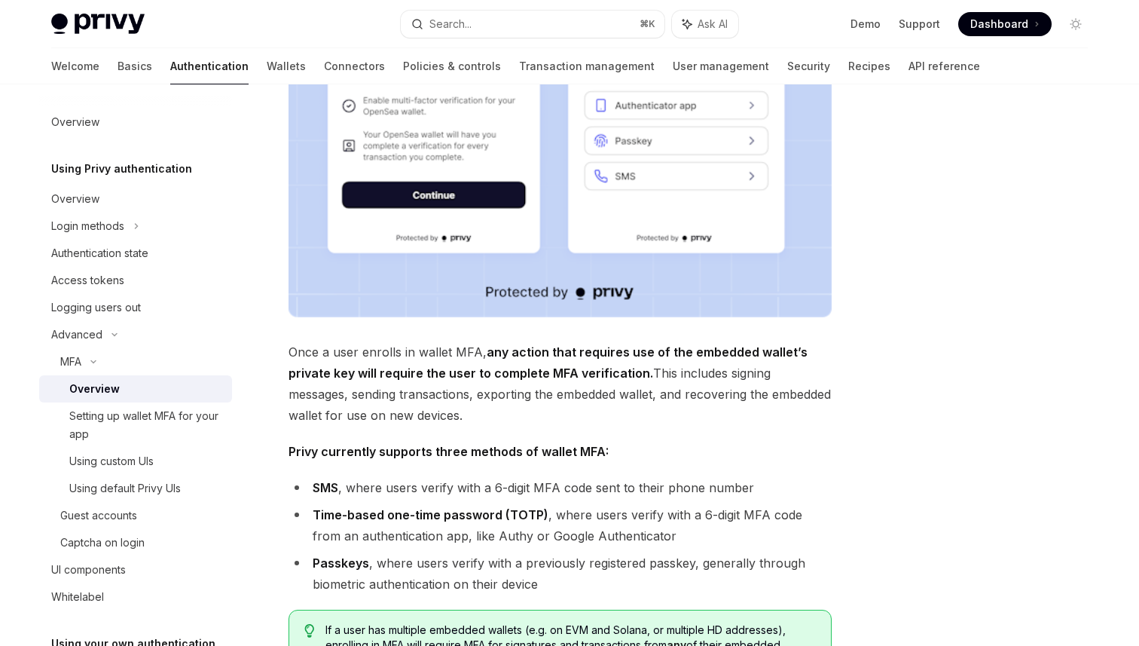
scroll to position [346, 0]
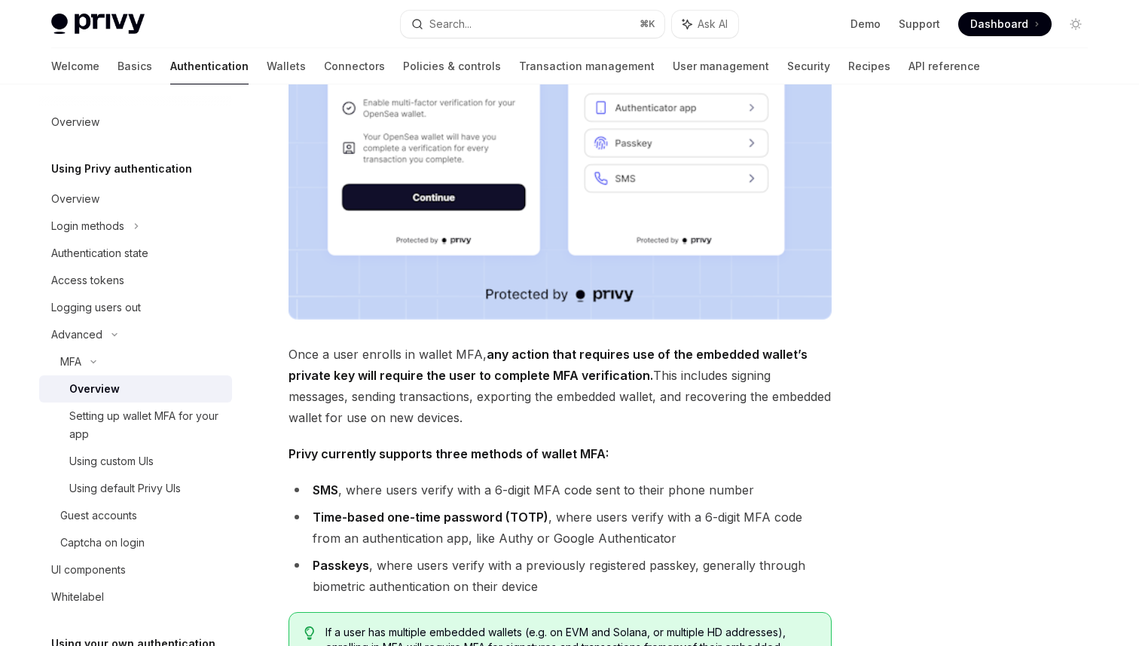
click at [738, 384] on span "Once a user enrolls in wallet MFA, any action that requires use of the embedded…" at bounding box center [560, 386] width 543 height 84
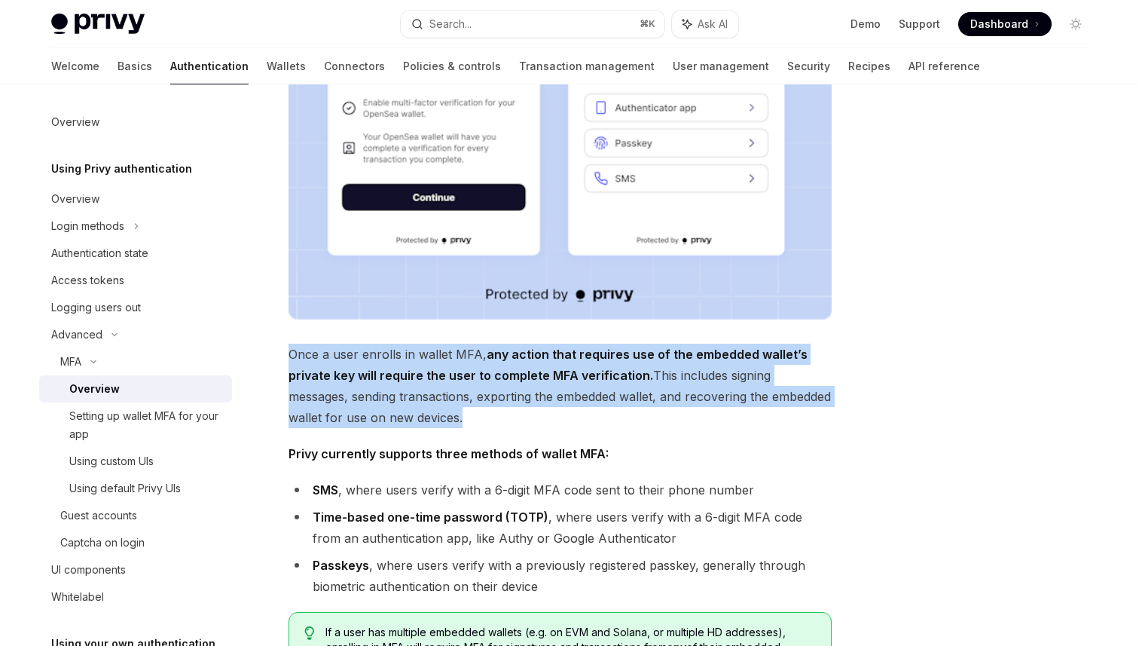
click at [989, 291] on div at bounding box center [985, 380] width 229 height 531
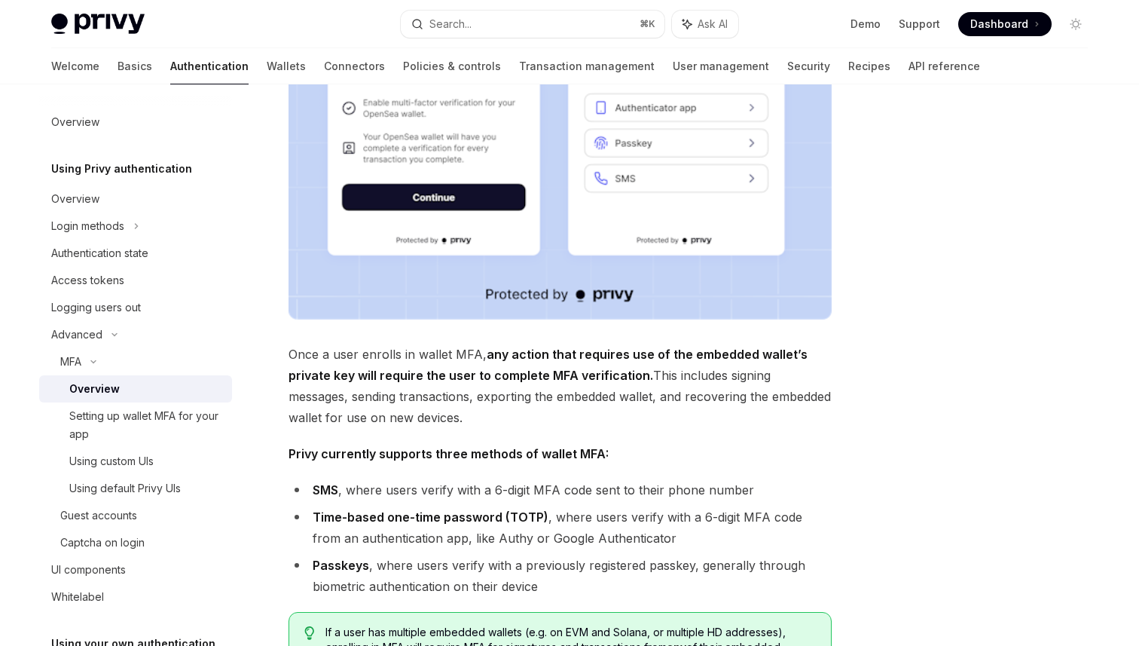
click at [890, 282] on div at bounding box center [985, 380] width 229 height 531
